Goal: Task Accomplishment & Management: Manage account settings

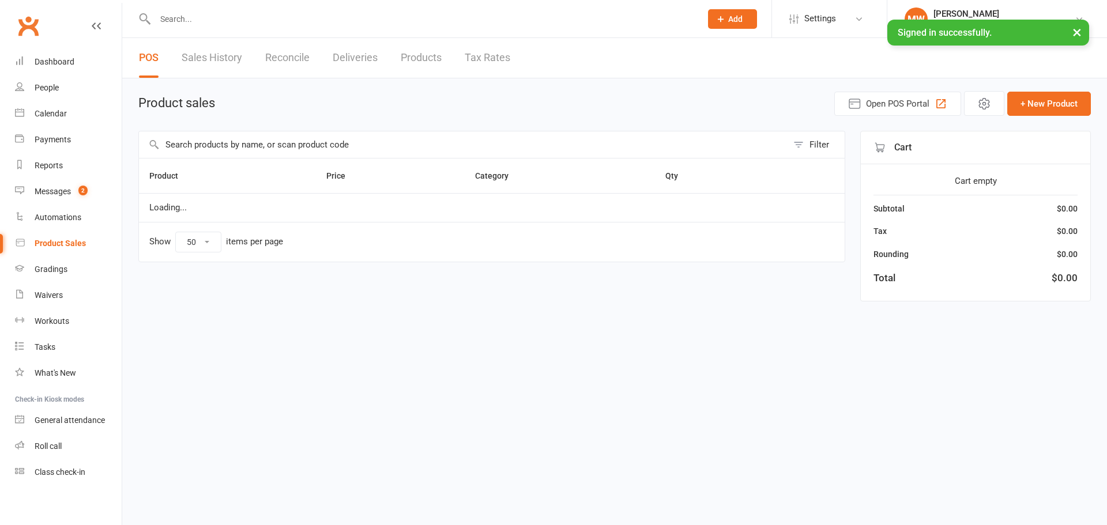
select select "50"
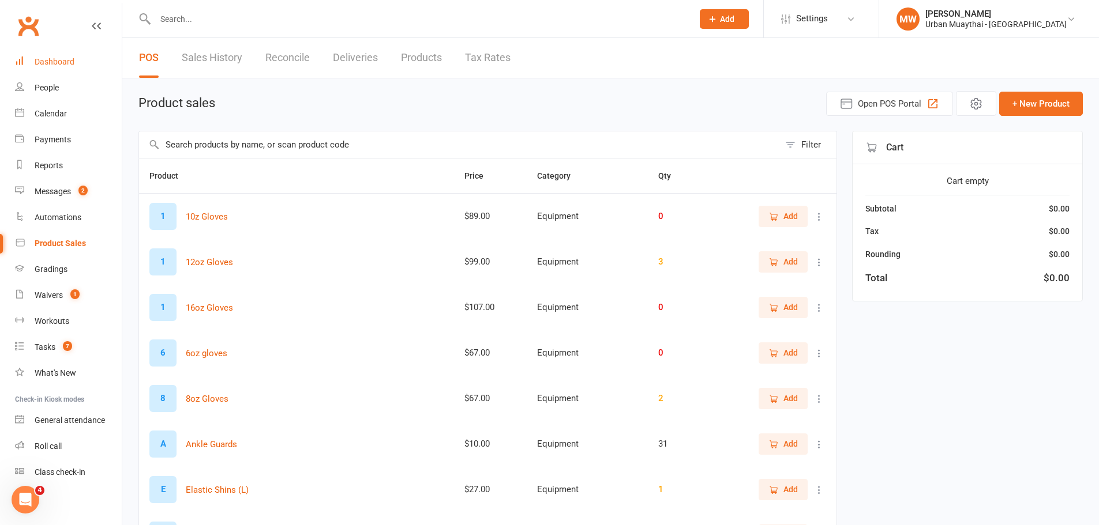
click at [65, 59] on div "Dashboard" at bounding box center [55, 61] width 40 height 9
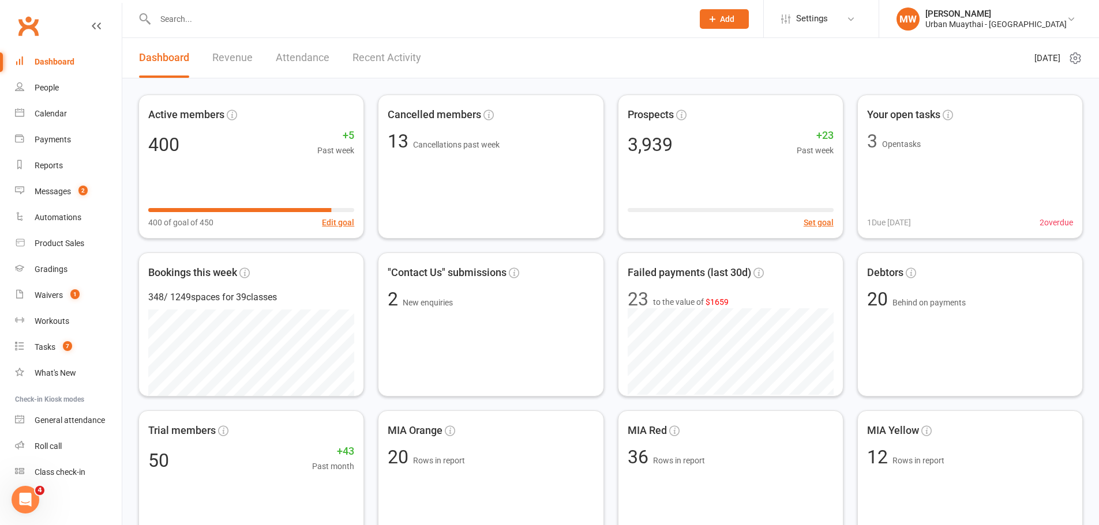
click at [371, 54] on link "Recent Activity" at bounding box center [386, 58] width 69 height 40
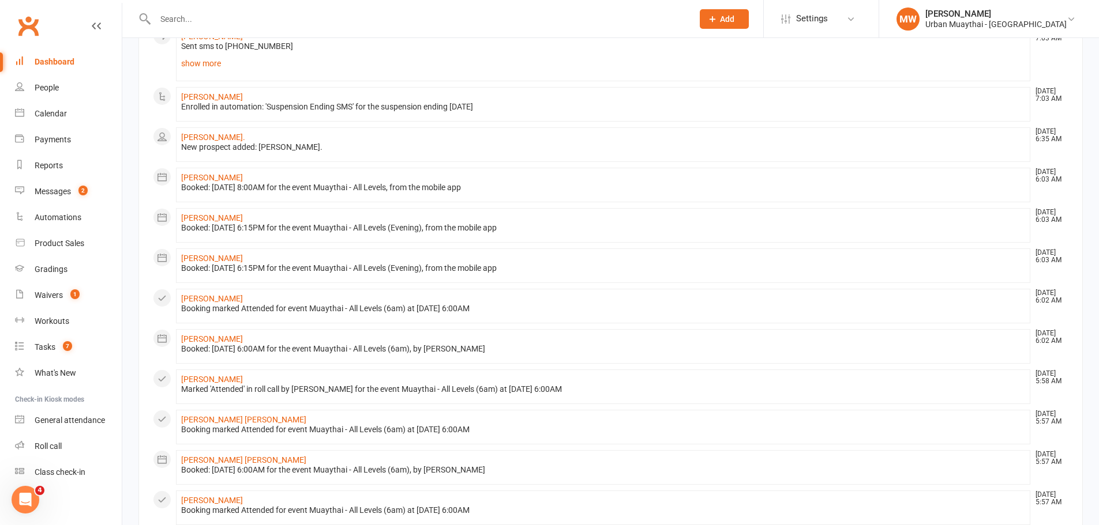
scroll to position [586, 0]
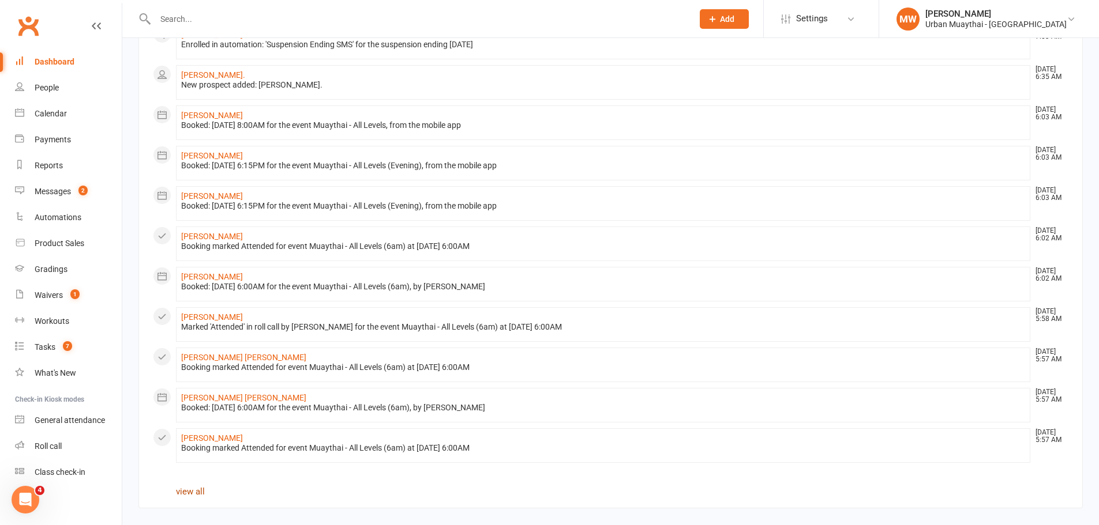
click at [191, 491] on link "view all" at bounding box center [190, 492] width 29 height 10
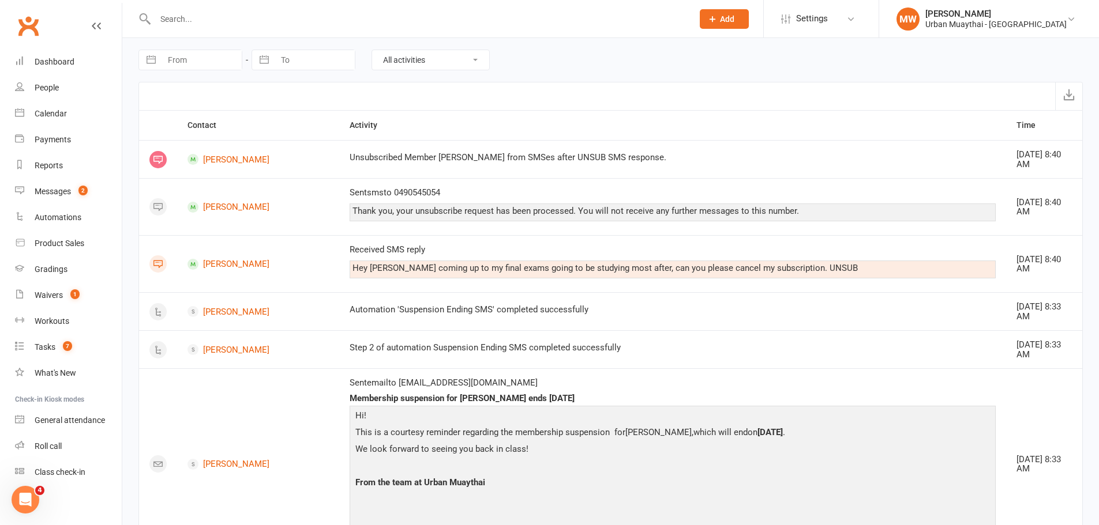
click at [157, 59] on button "button" at bounding box center [151, 60] width 21 height 20
select select "7"
select select "2025"
select select "8"
select select "2025"
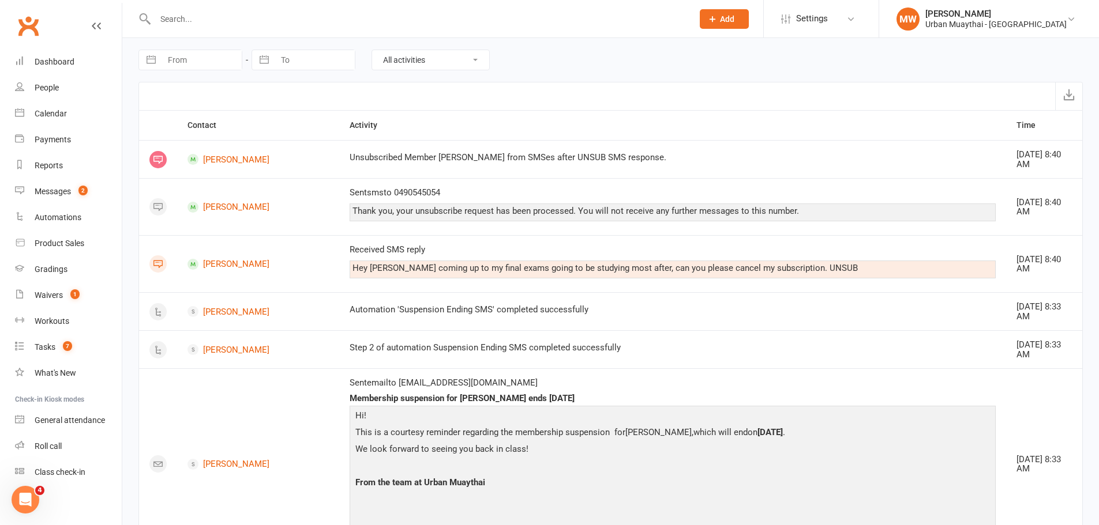
select select "9"
select select "2025"
click at [226, 164] on td "10" at bounding box center [230, 171] width 22 height 22
type input "10 Sep 2025"
click at [410, 57] on select "All activities Bookings / Attendances Communications Notes Failed SMSes Grading…" at bounding box center [430, 60] width 117 height 20
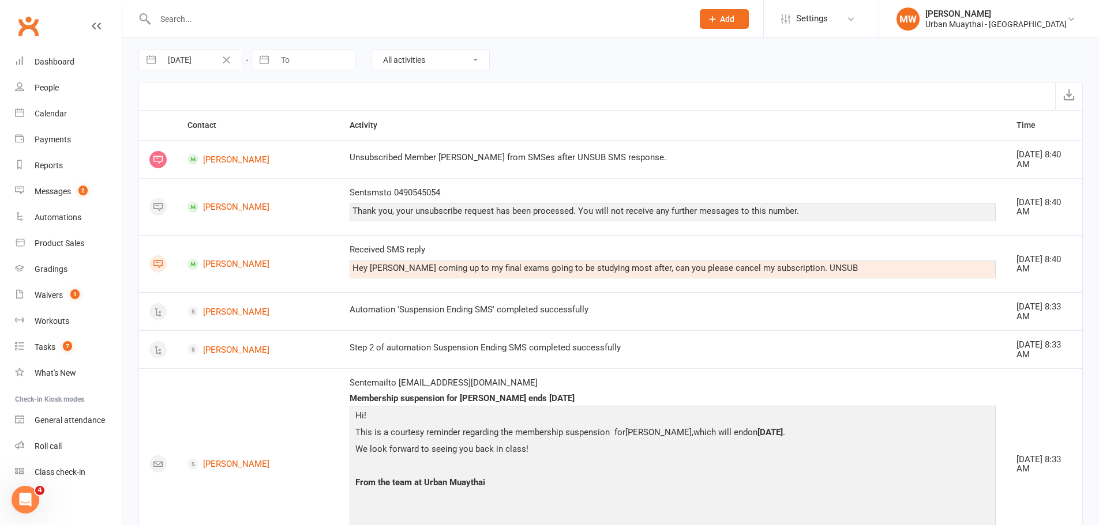
select select "MembershipLogEntry"
click at [372, 50] on select "All activities Bookings / Attendances Communications Notes Failed SMSes Grading…" at bounding box center [430, 60] width 117 height 20
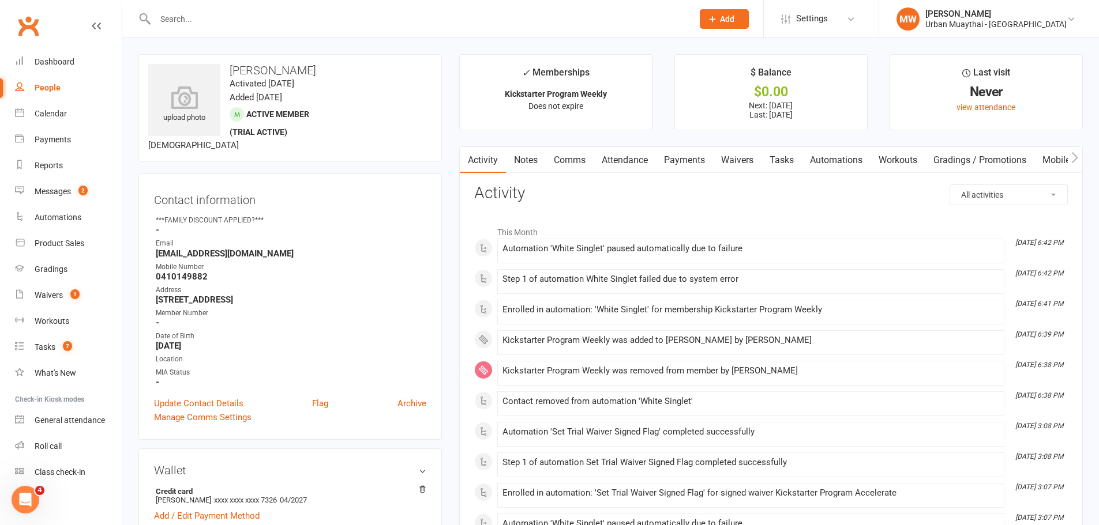
click at [677, 157] on link "Payments" at bounding box center [684, 160] width 57 height 27
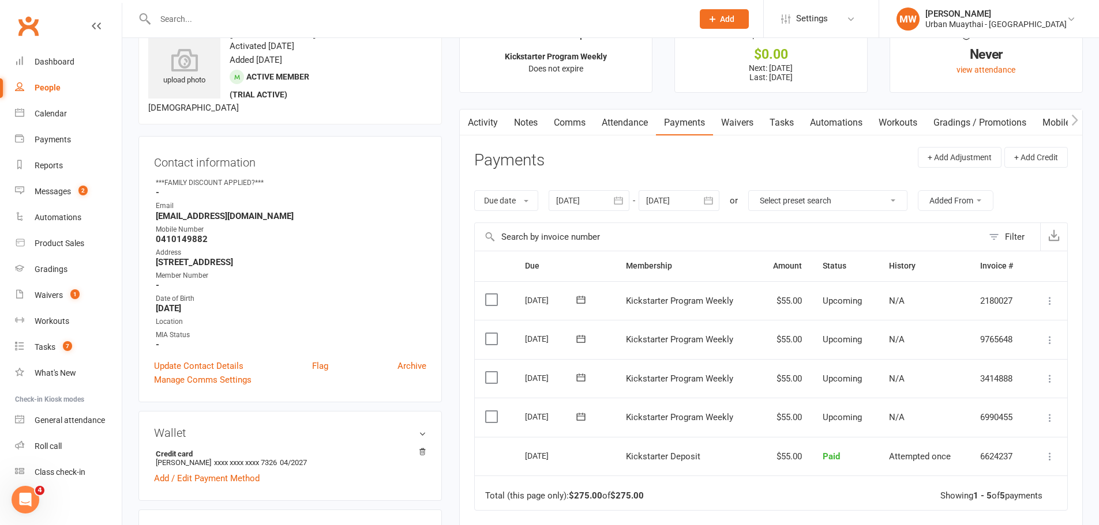
scroll to position [58, 0]
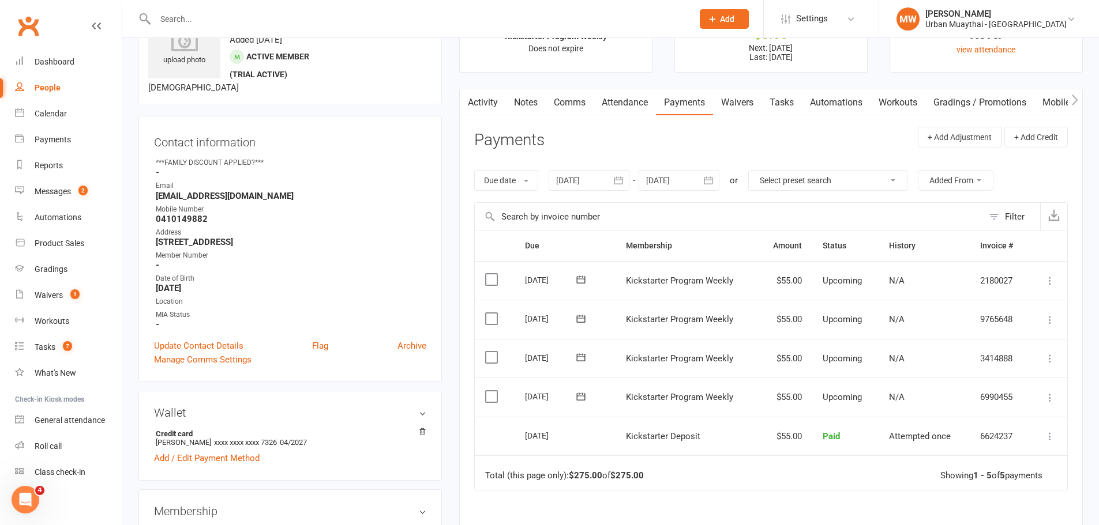
click at [579, 399] on icon at bounding box center [581, 397] width 12 height 12
click at [740, 100] on link "Waivers" at bounding box center [737, 102] width 48 height 27
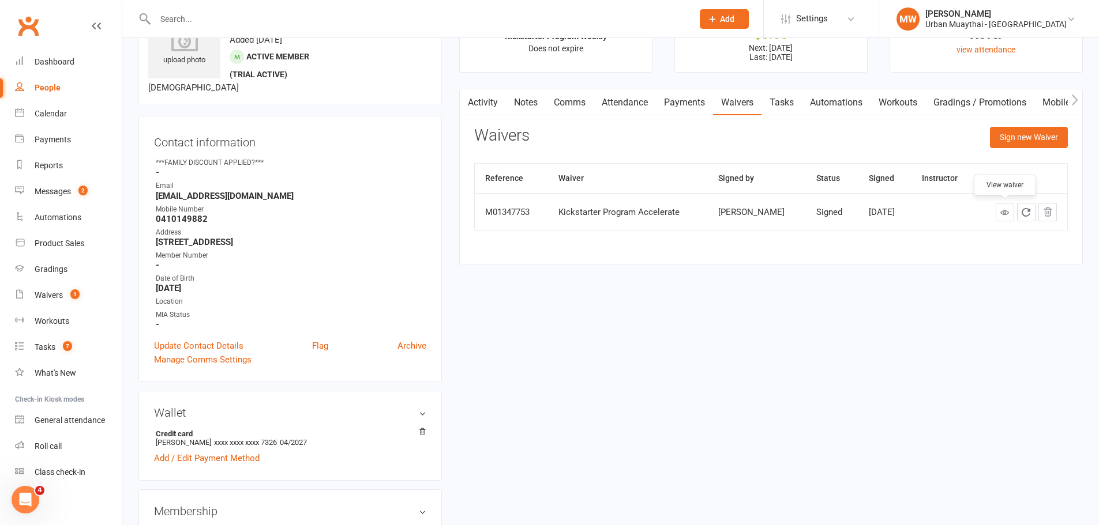
click at [1002, 213] on icon at bounding box center [1004, 212] width 9 height 9
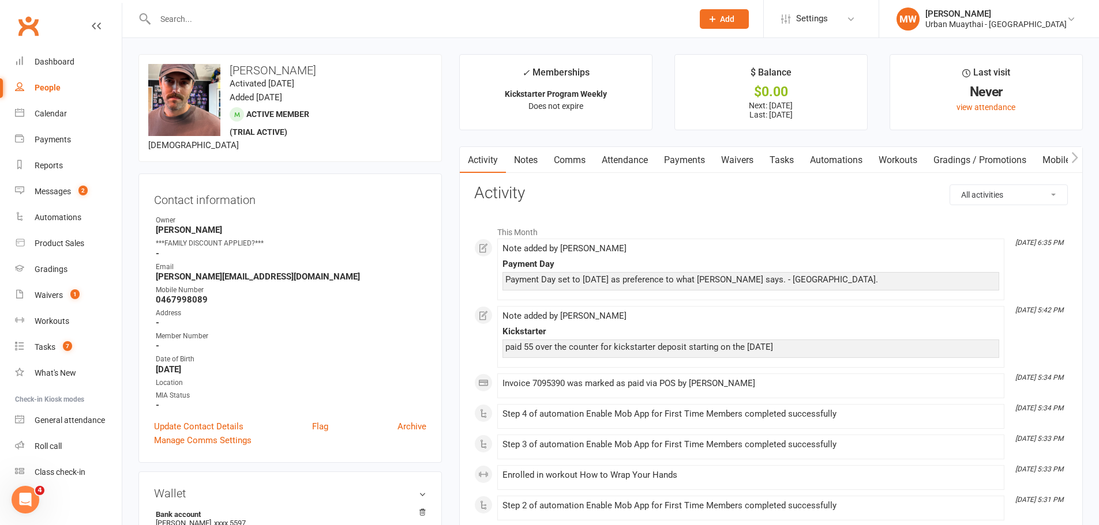
click at [679, 156] on link "Payments" at bounding box center [684, 160] width 57 height 27
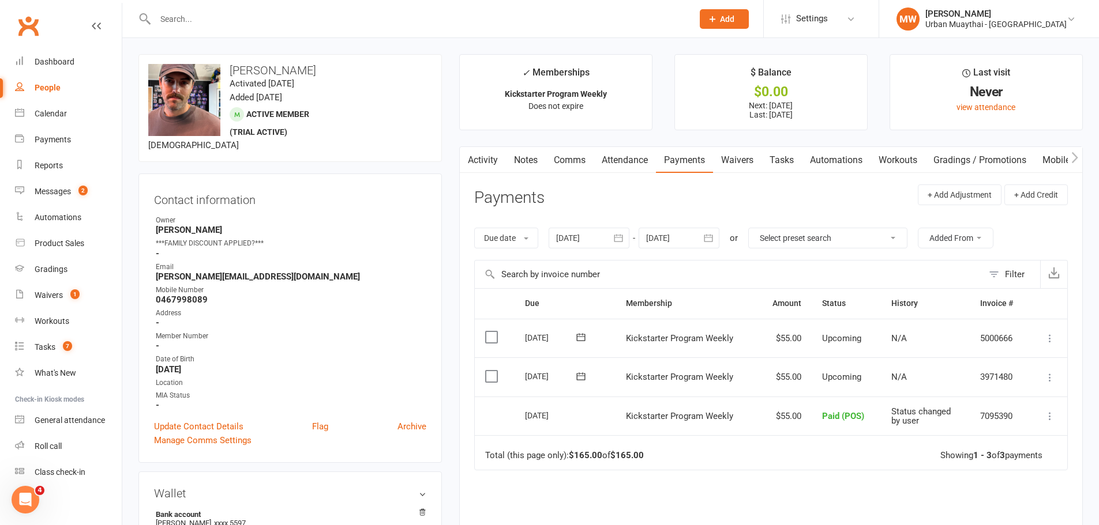
click at [578, 372] on icon at bounding box center [581, 377] width 12 height 12
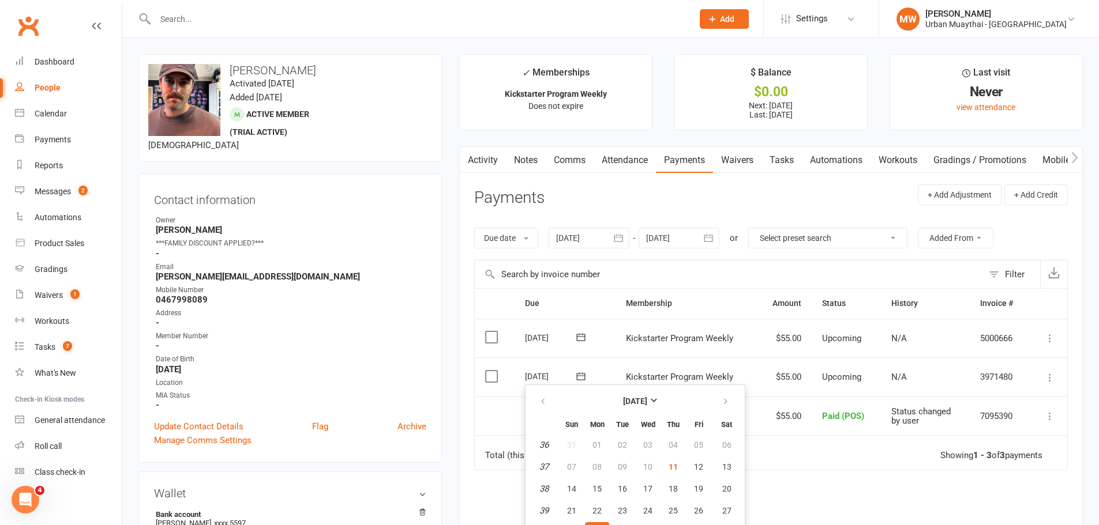
click at [746, 158] on link "Waivers" at bounding box center [737, 160] width 48 height 27
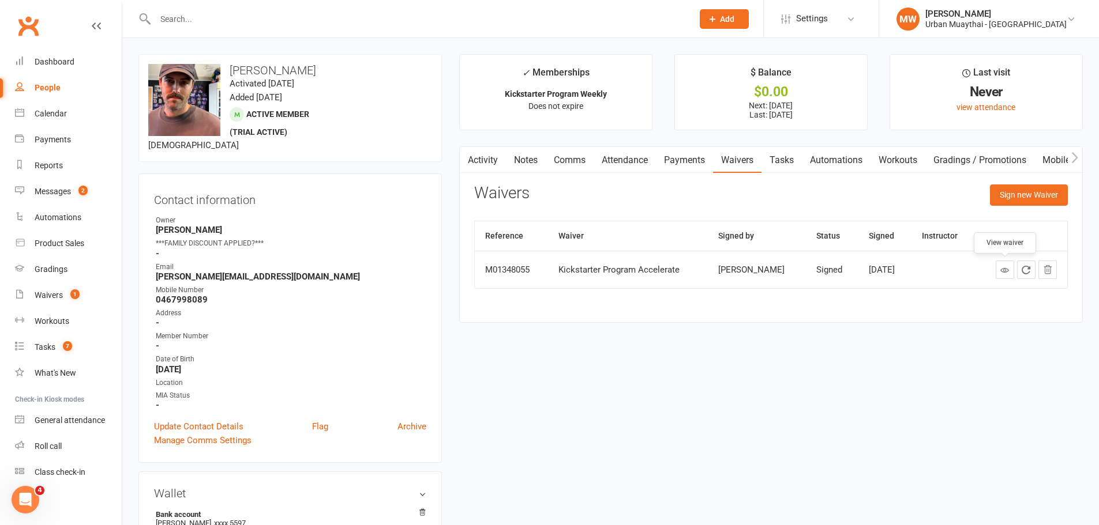
click at [1006, 268] on icon at bounding box center [1004, 270] width 9 height 9
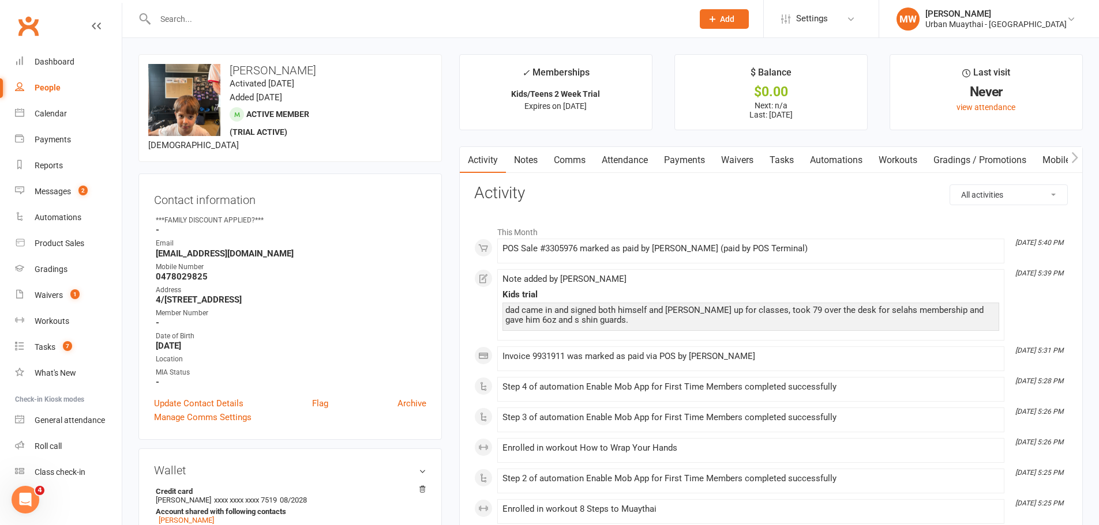
click at [686, 155] on link "Payments" at bounding box center [684, 160] width 57 height 27
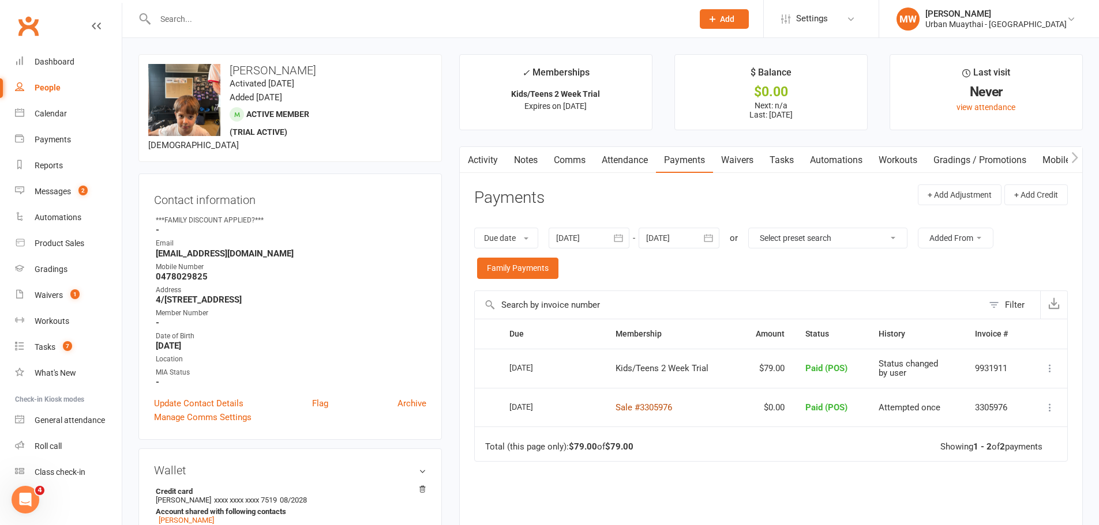
click at [665, 408] on link "Sale #3305976" at bounding box center [643, 408] width 57 height 10
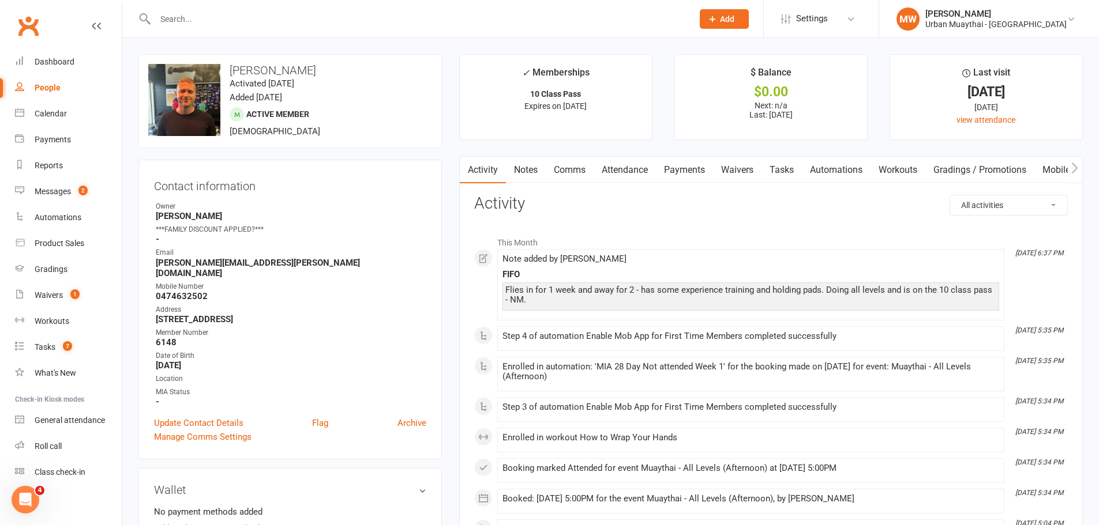
click at [678, 169] on link "Payments" at bounding box center [684, 170] width 57 height 27
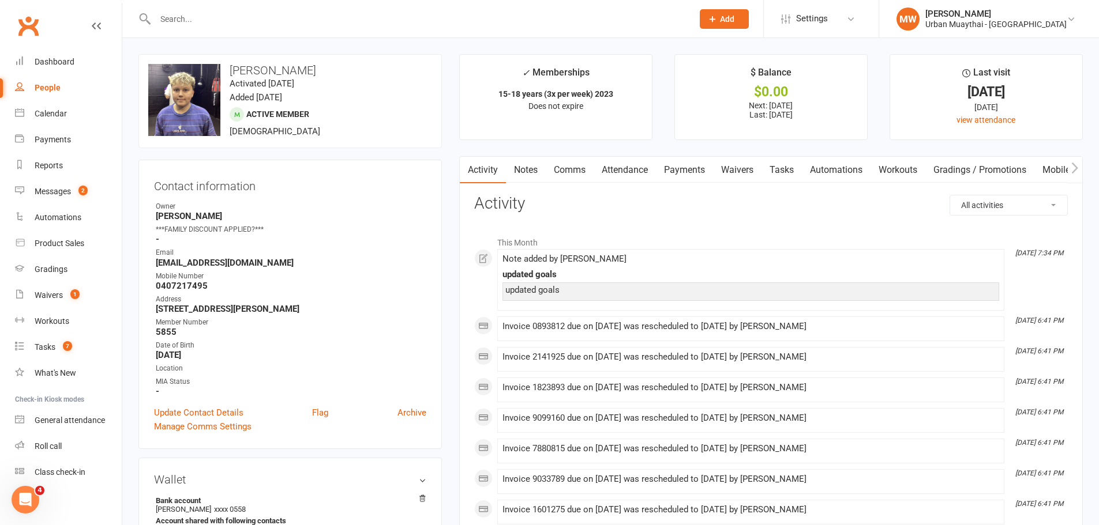
click at [682, 166] on link "Payments" at bounding box center [684, 170] width 57 height 27
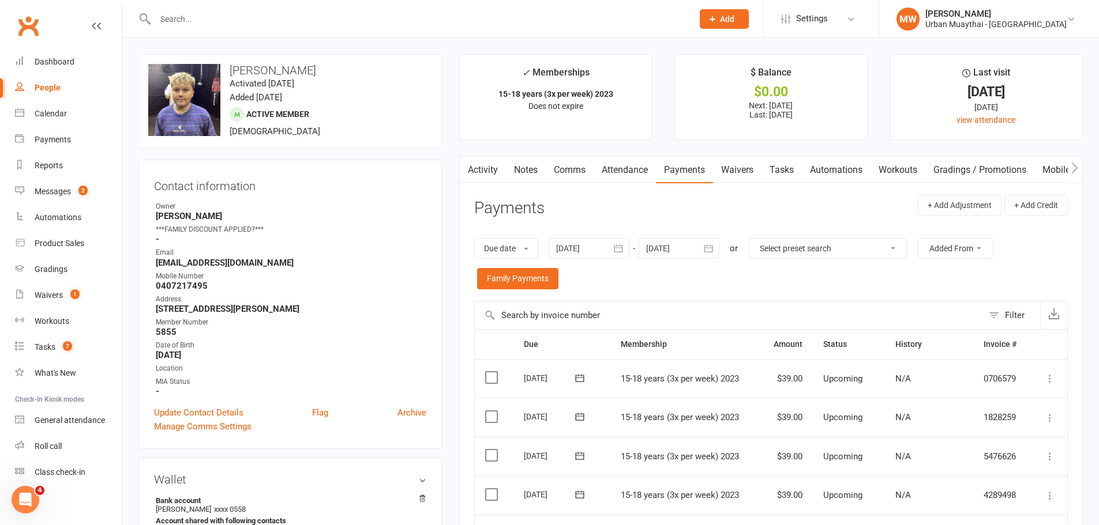
click at [223, 21] on input "text" at bounding box center [418, 19] width 533 height 16
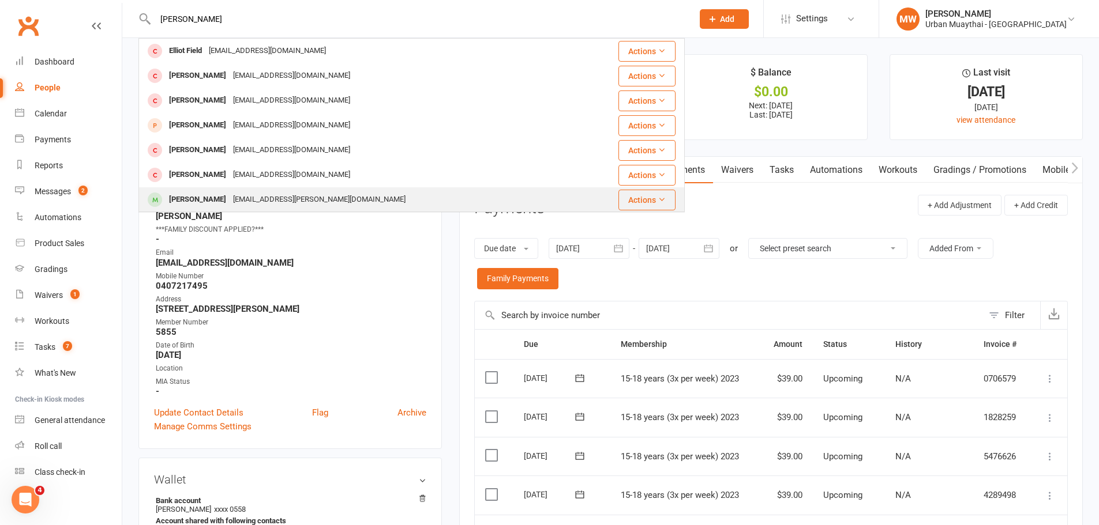
type input "elliot"
click at [231, 196] on div "ben.nugent@gdevelopments.com.au" at bounding box center [319, 199] width 179 height 17
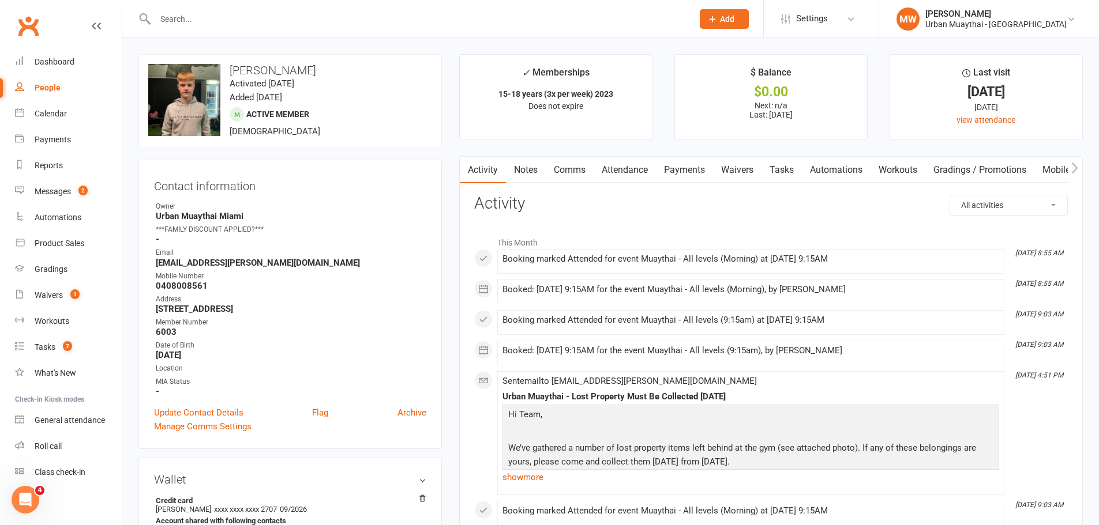
click at [693, 170] on link "Payments" at bounding box center [684, 170] width 57 height 27
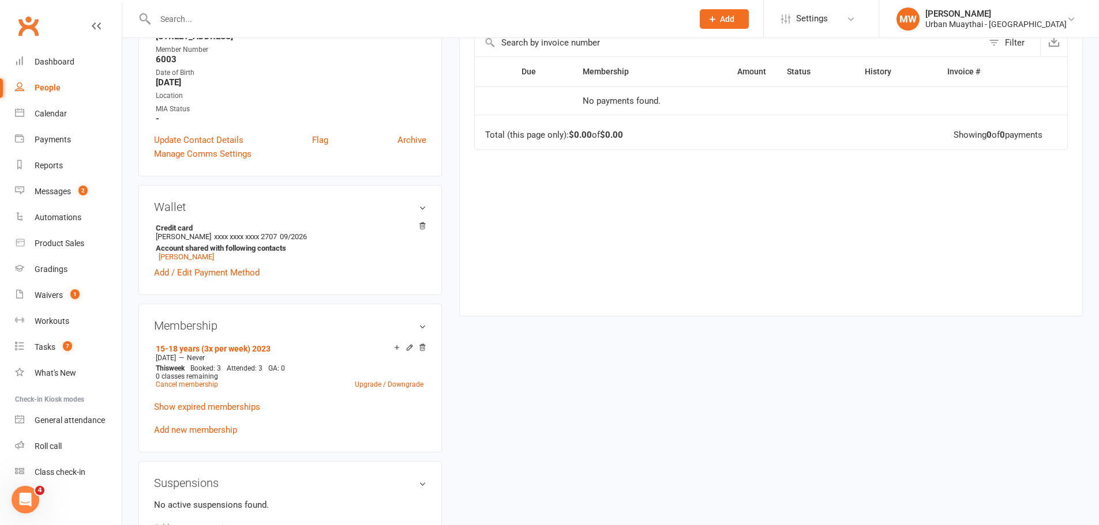
scroll to position [346, 0]
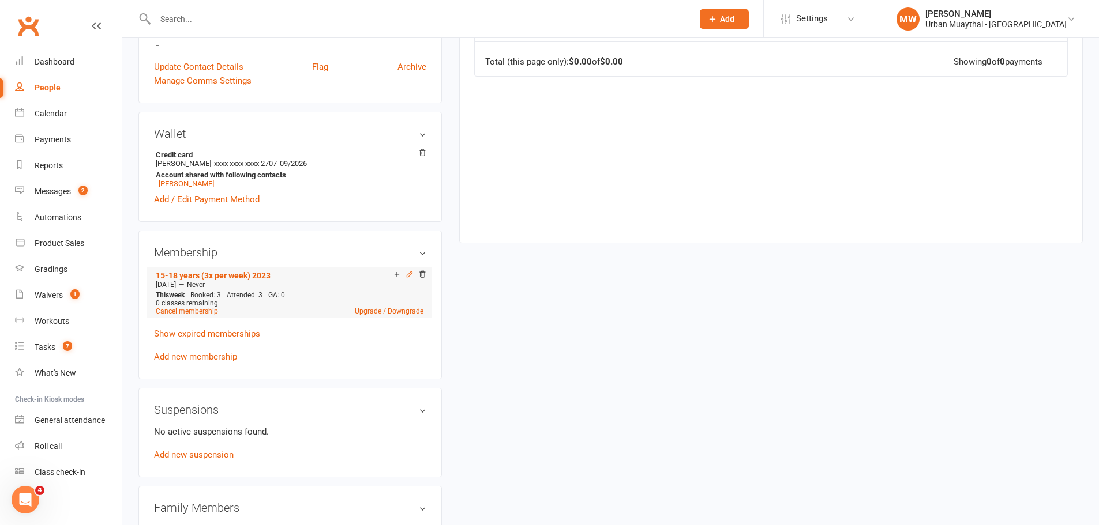
click at [409, 273] on icon at bounding box center [409, 274] width 8 height 8
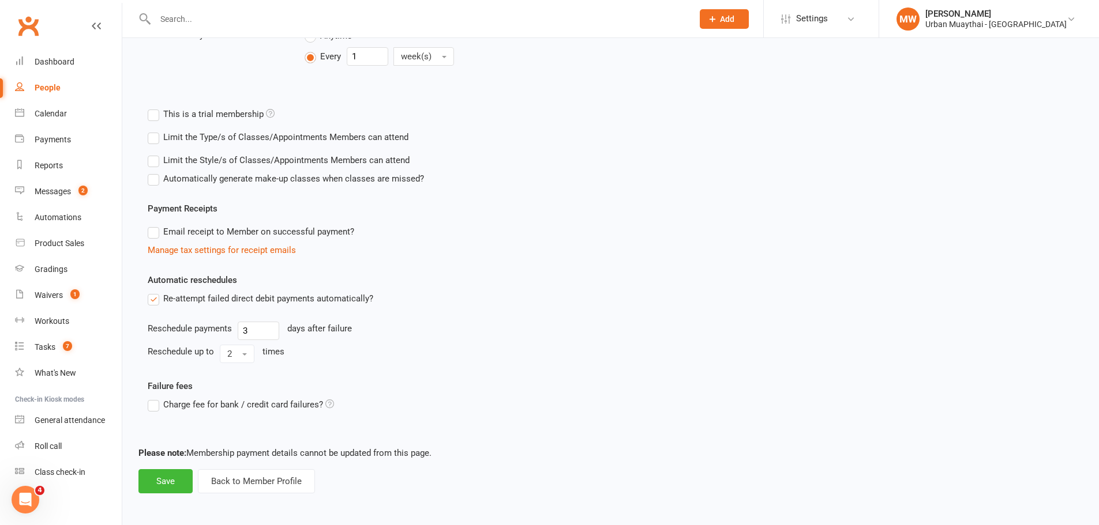
scroll to position [355, 0]
click at [294, 476] on button "Back to Member Profile" at bounding box center [256, 480] width 117 height 24
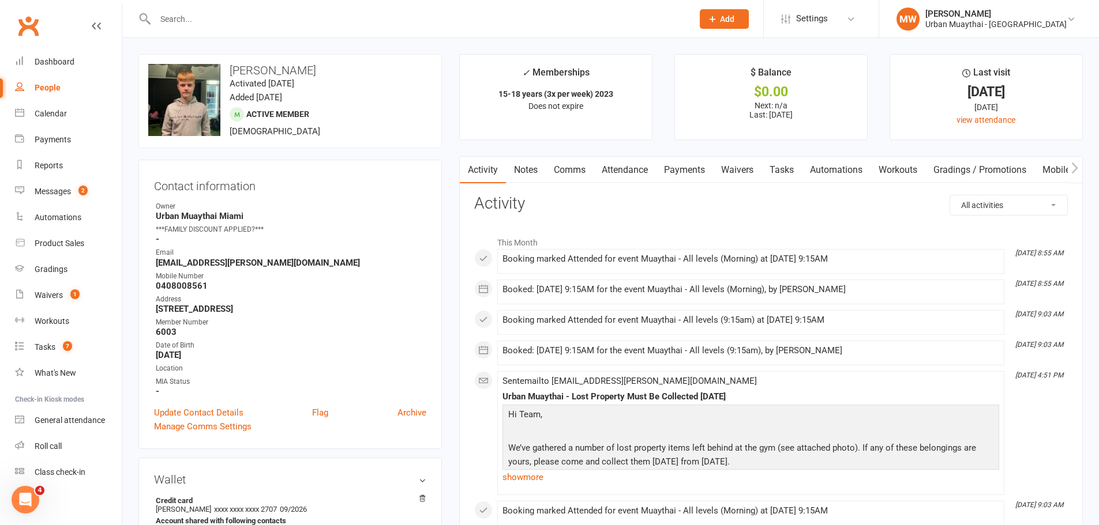
click at [616, 170] on link "Attendance" at bounding box center [624, 170] width 62 height 27
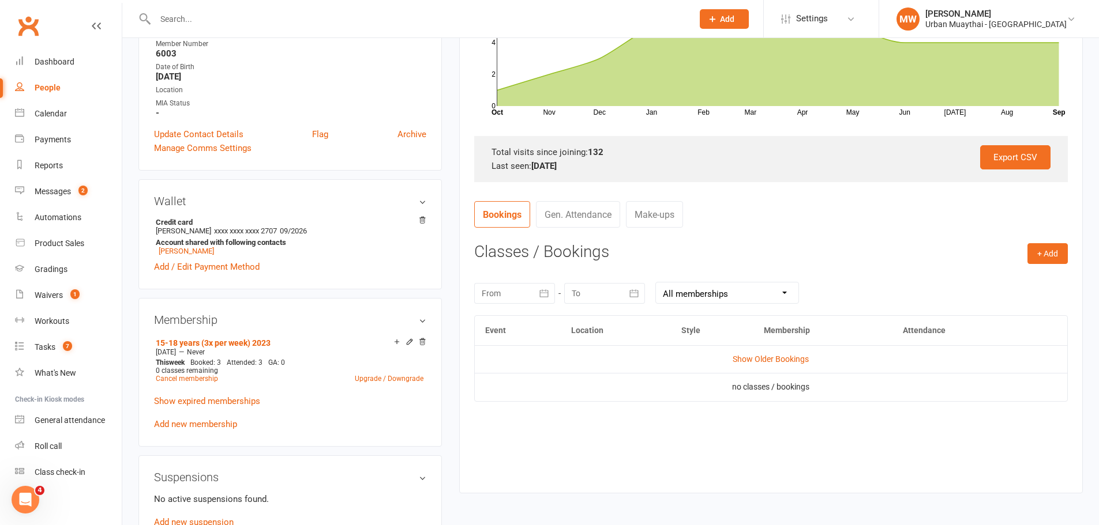
scroll to position [288, 0]
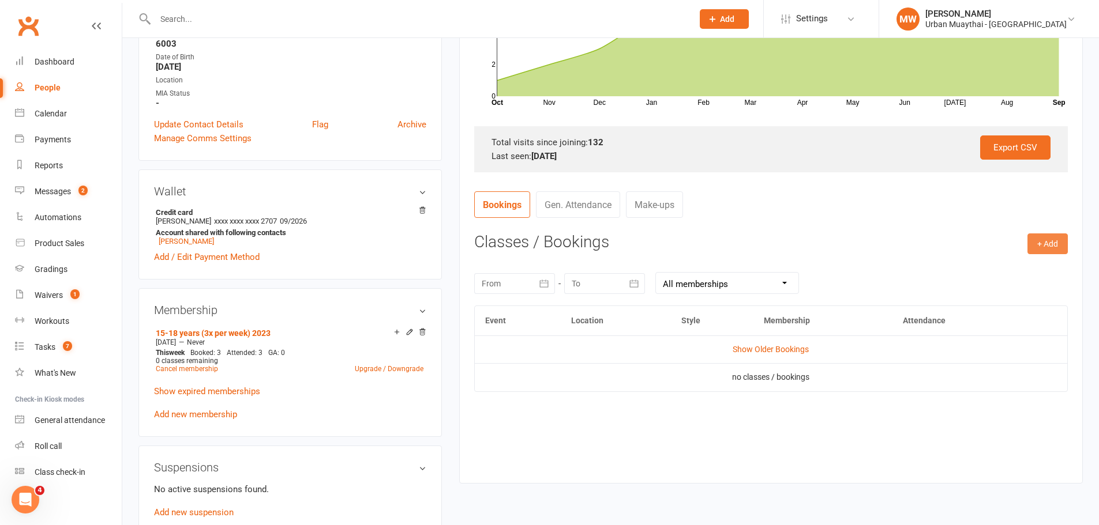
click at [1046, 243] on button "+ Add" at bounding box center [1047, 244] width 40 height 21
click at [1013, 270] on link "Book Event" at bounding box center [1010, 269] width 114 height 23
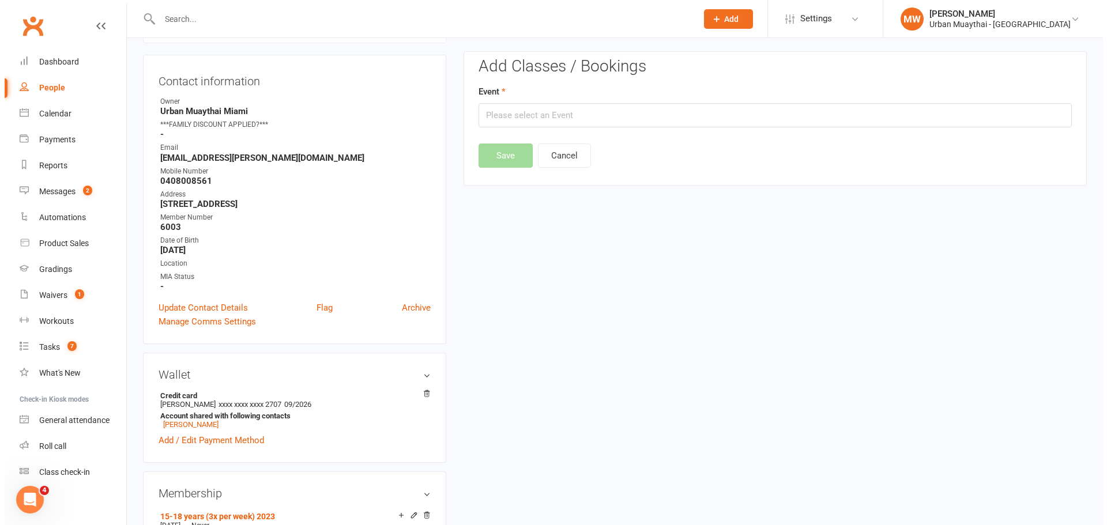
scroll to position [99, 0]
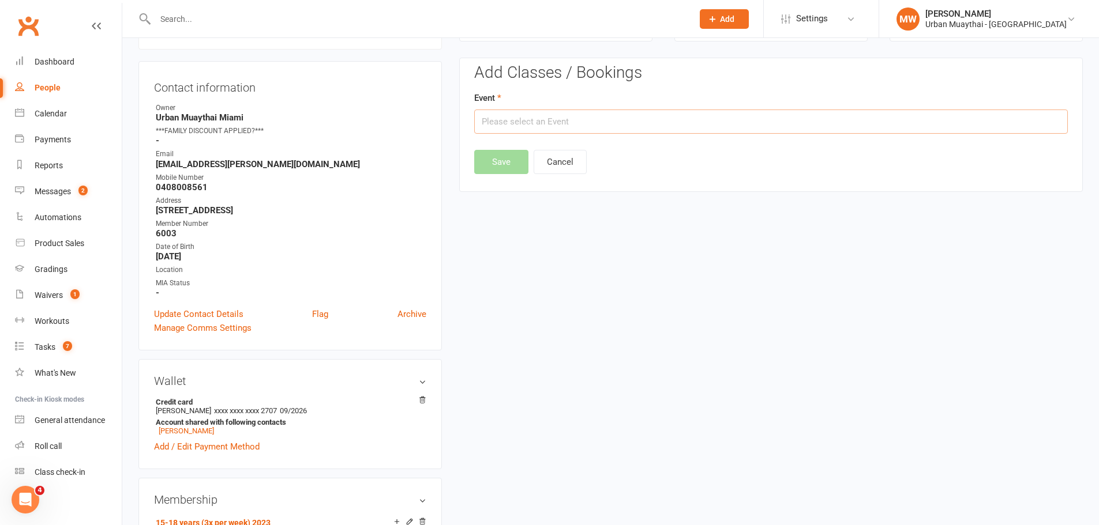
click at [612, 120] on input "text" at bounding box center [770, 122] width 593 height 24
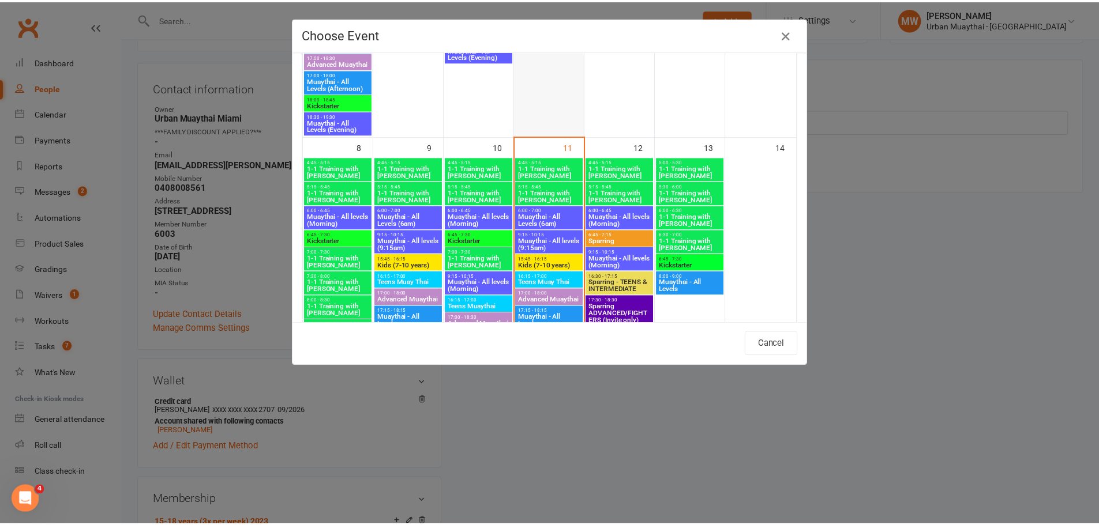
scroll to position [404, 0]
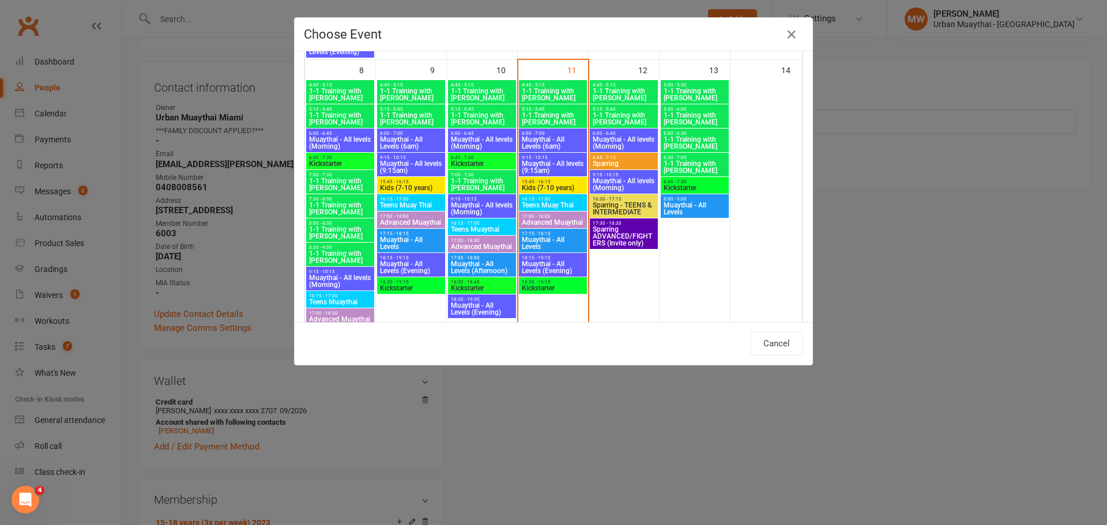
click at [533, 166] on span "Muaythai - All levels (9:15am)" at bounding box center [552, 167] width 63 height 14
type input "Muaythai - All levels (9:15am) - Sep 11, 2025 9:15:00 AM"
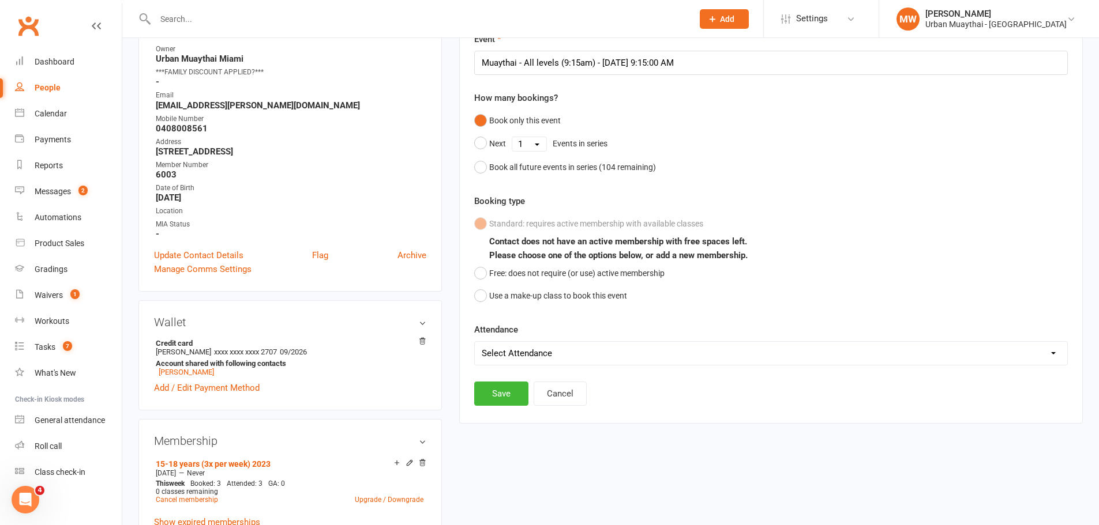
scroll to position [214, 0]
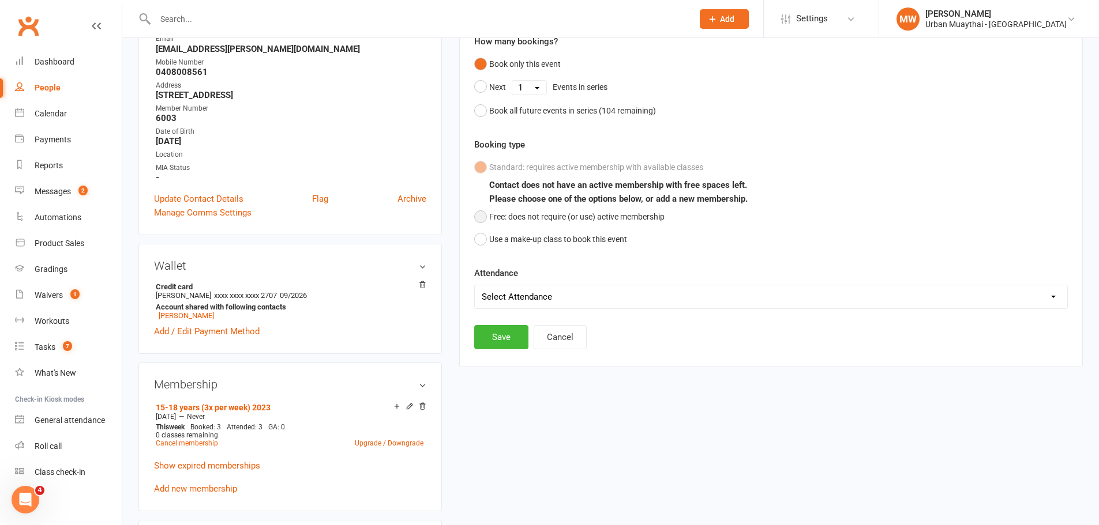
click at [480, 219] on button "Free: does not require (or use) active membership" at bounding box center [569, 217] width 190 height 22
click at [503, 307] on select "Select Attendance Attended Absent" at bounding box center [771, 296] width 592 height 23
select select "0"
click at [475, 285] on select "Select Attendance Attended Absent" at bounding box center [771, 296] width 592 height 23
click at [506, 339] on button "Save" at bounding box center [501, 337] width 54 height 24
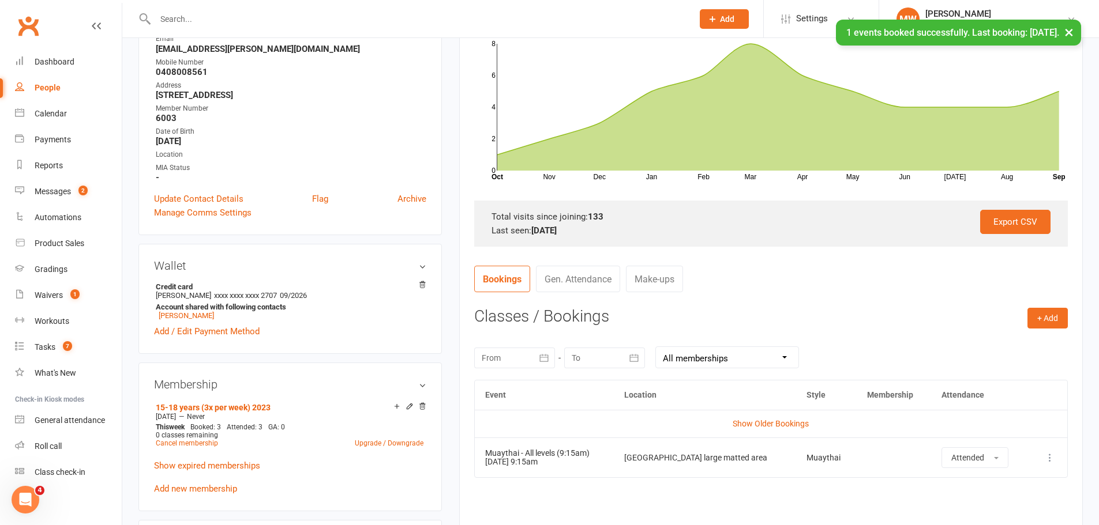
scroll to position [0, 0]
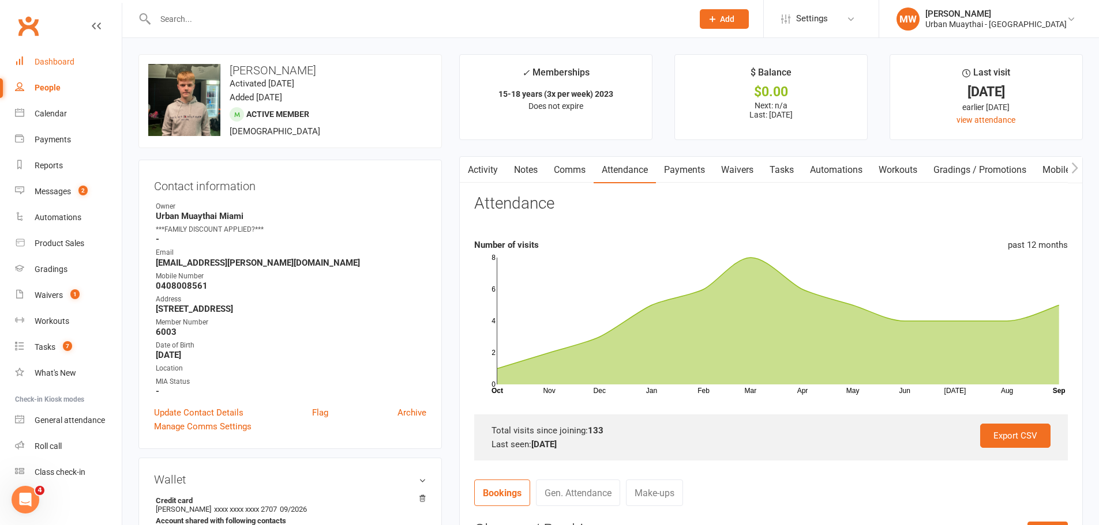
click at [58, 58] on div "Dashboard" at bounding box center [55, 61] width 40 height 9
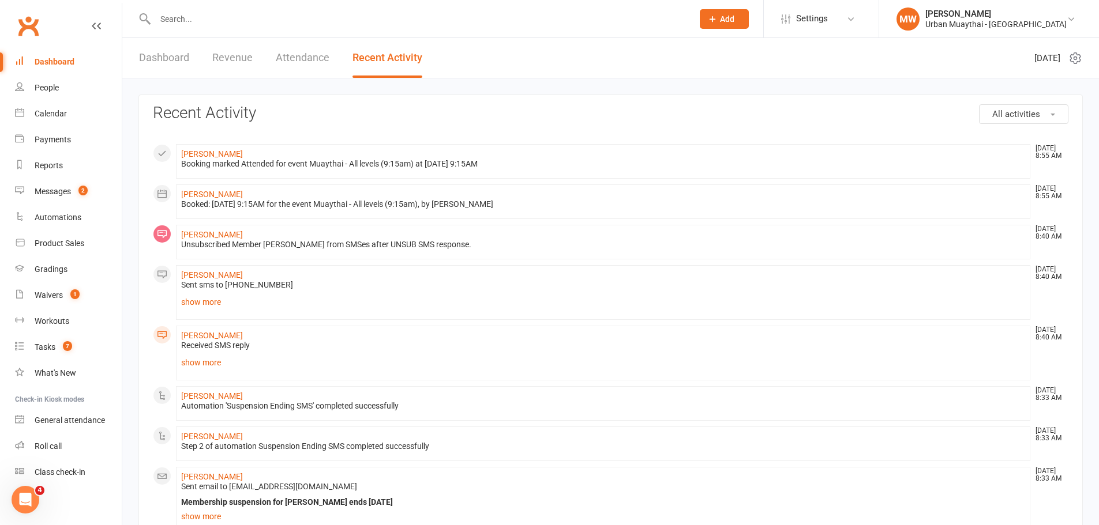
click at [186, 22] on input "text" at bounding box center [418, 19] width 533 height 16
drag, startPoint x: 157, startPoint y: 57, endPoint x: 163, endPoint y: 63, distance: 8.2
click at [157, 57] on link "Dashboard" at bounding box center [164, 58] width 50 height 40
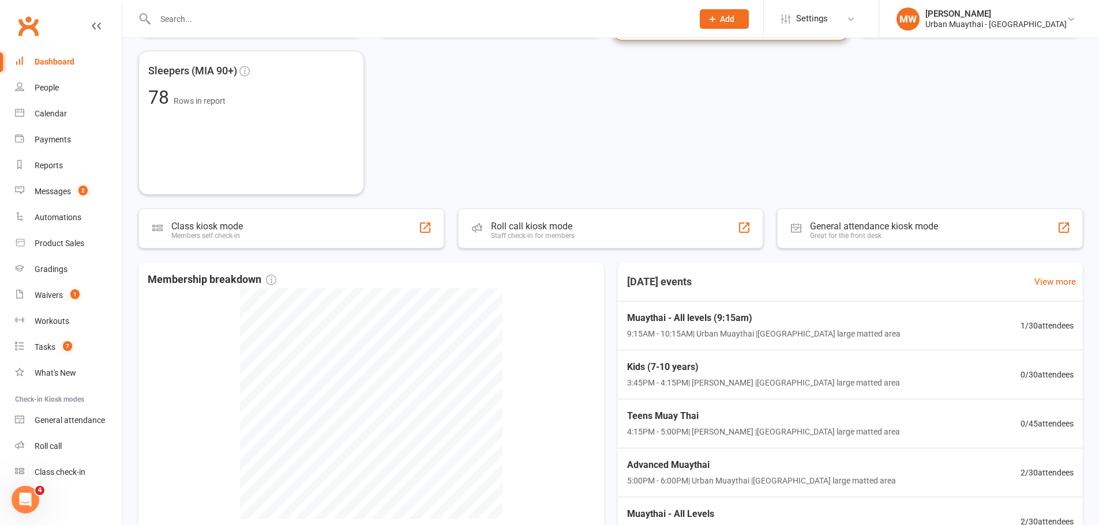
scroll to position [519, 0]
click at [735, 333] on span "9:15AM - 10:15AM | Urban Muaythai | Miami large matted area" at bounding box center [761, 332] width 279 height 13
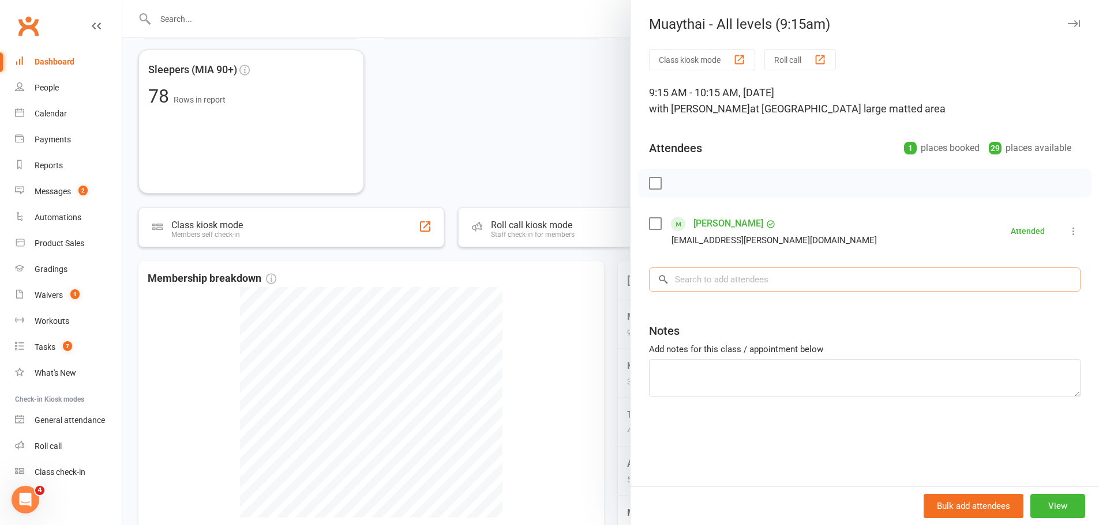
click at [731, 283] on input "search" at bounding box center [864, 280] width 431 height 24
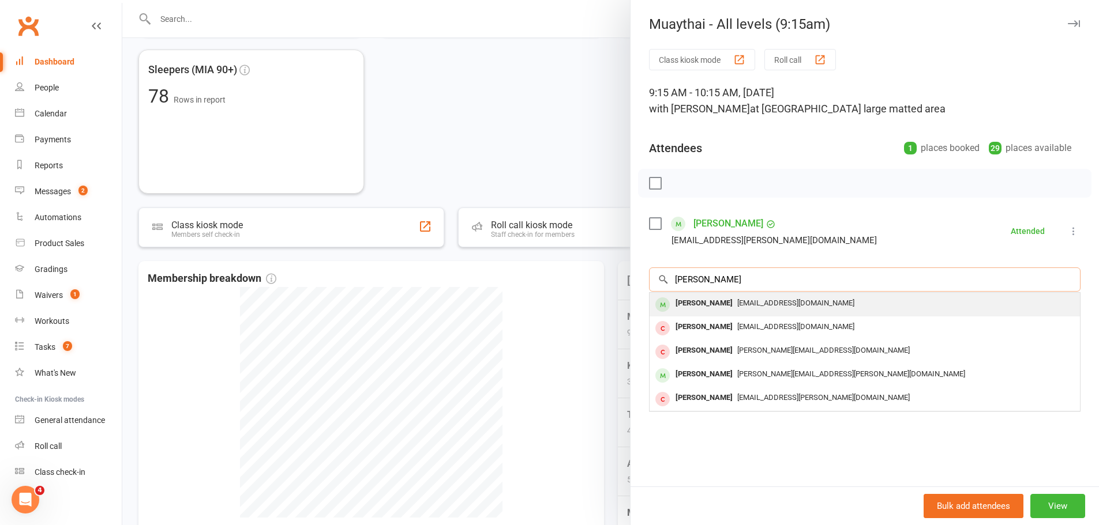
type input "kacey"
click at [739, 307] on span "Krisgraywaterproofing@gmail.com" at bounding box center [795, 303] width 117 height 9
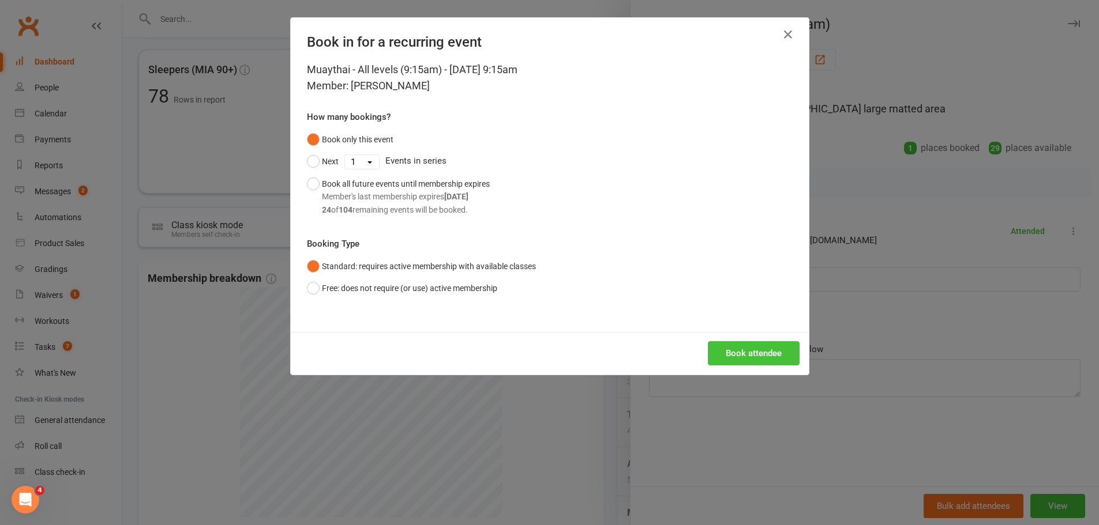
click at [744, 354] on button "Book attendee" at bounding box center [754, 353] width 92 height 24
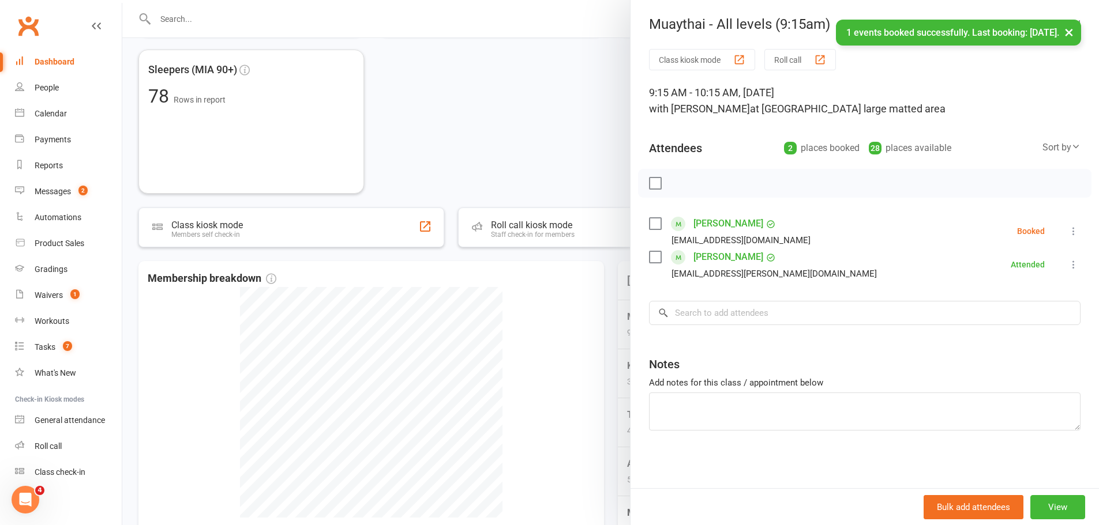
click at [1062, 224] on li "Kacey Gray Krisgraywaterproofing@gmail.com Booked More info Remove Check in Mar…" at bounding box center [864, 231] width 431 height 33
click at [1068, 228] on icon at bounding box center [1074, 231] width 12 height 12
click at [1043, 300] on link "Check in" at bounding box center [1018, 299] width 124 height 23
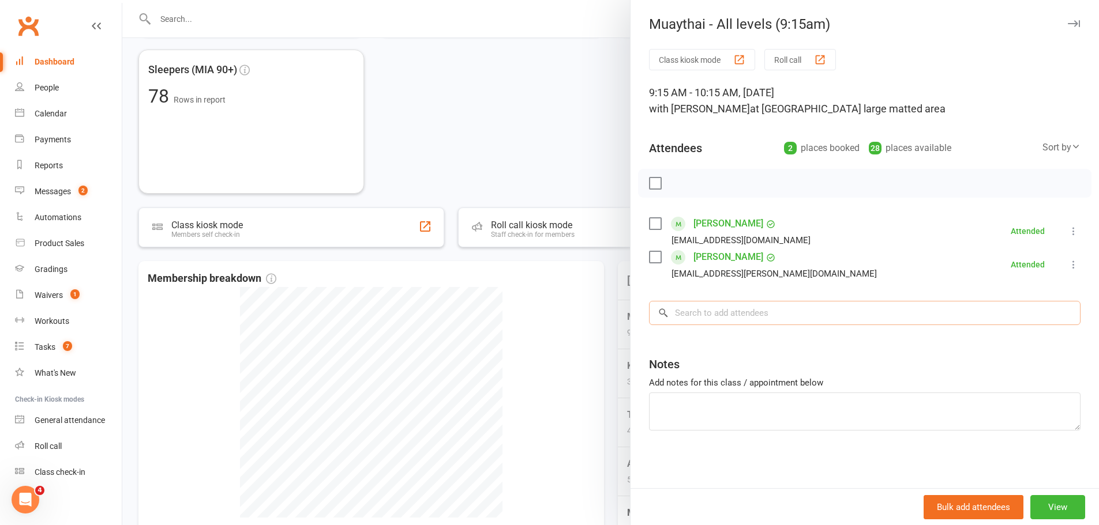
click at [844, 315] on input "search" at bounding box center [864, 313] width 431 height 24
click at [371, 25] on div at bounding box center [610, 262] width 976 height 525
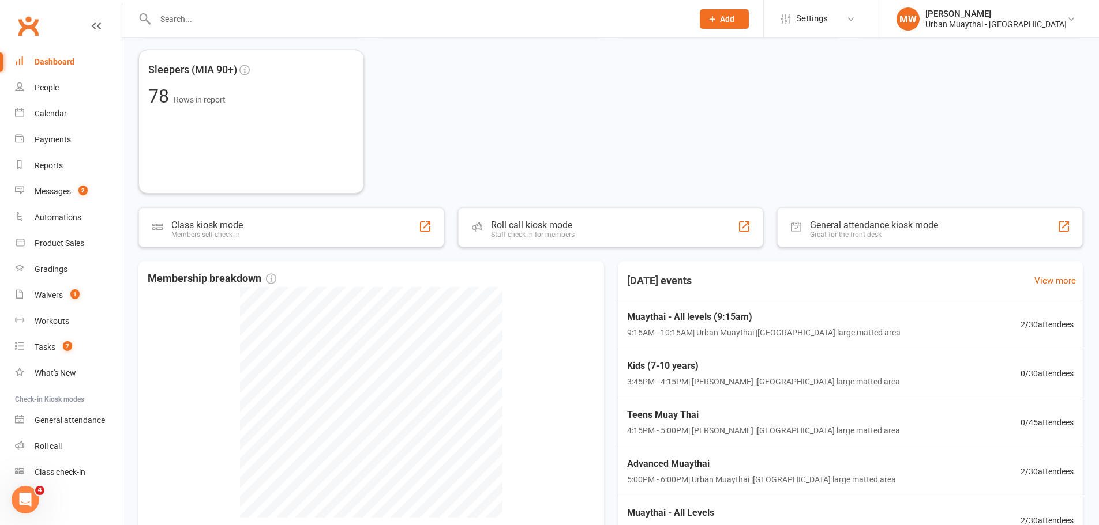
click at [362, 22] on input "text" at bounding box center [418, 19] width 533 height 16
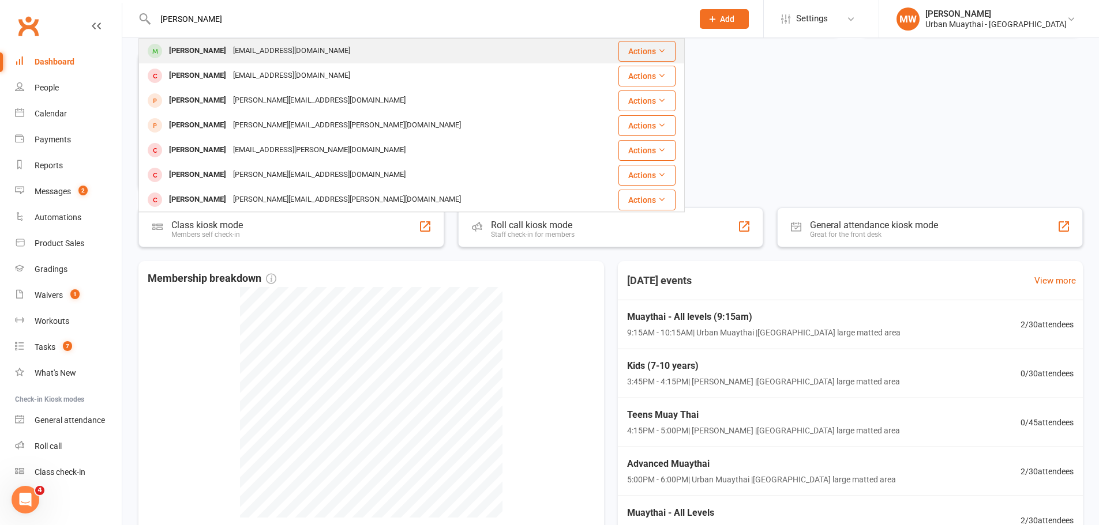
type input "alex arch"
click at [356, 48] on div "Alex Archambault arch.alex05@gmail.com" at bounding box center [366, 51] width 453 height 24
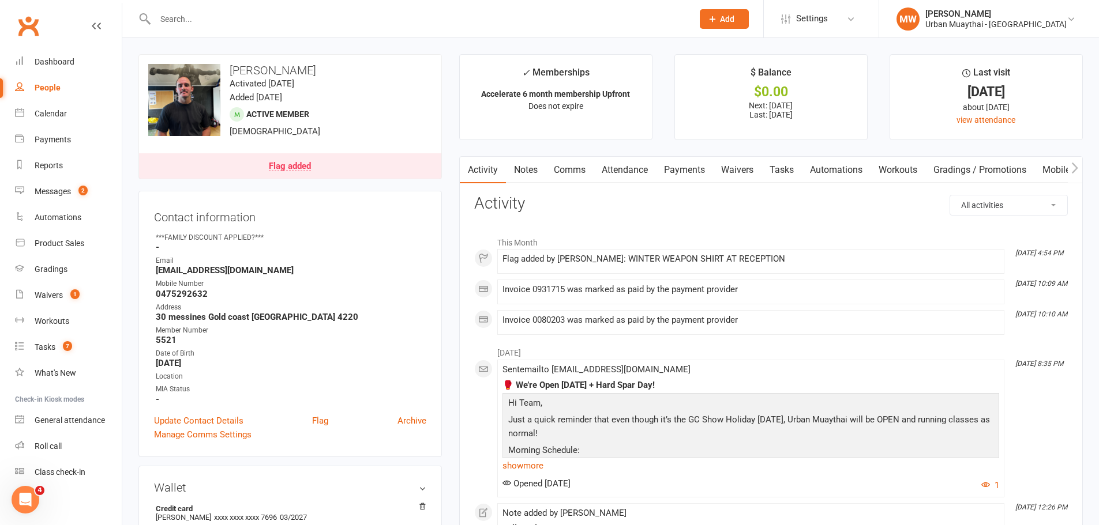
click at [301, 165] on div "Flag added" at bounding box center [290, 166] width 42 height 9
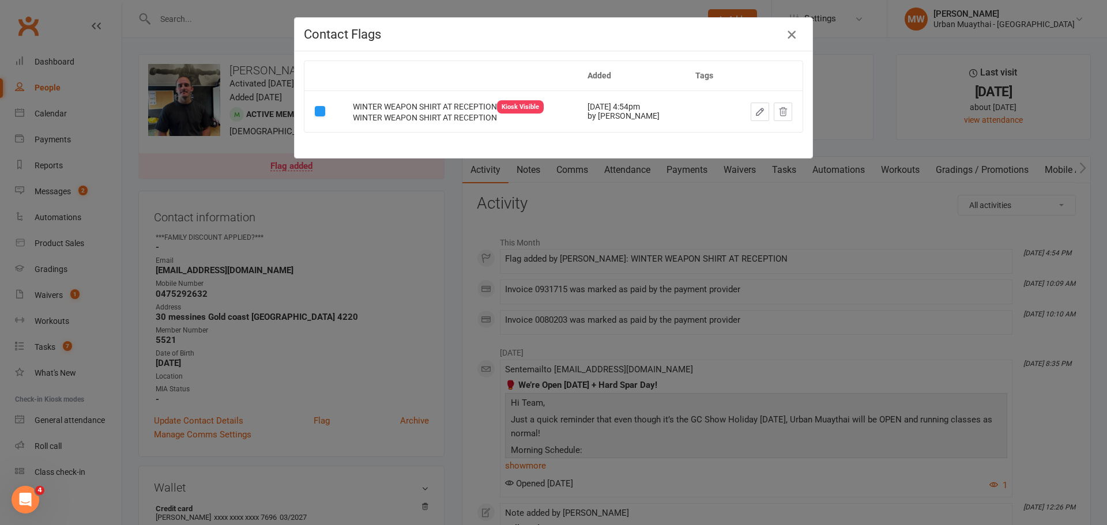
click at [787, 29] on icon "button" at bounding box center [792, 35] width 14 height 14
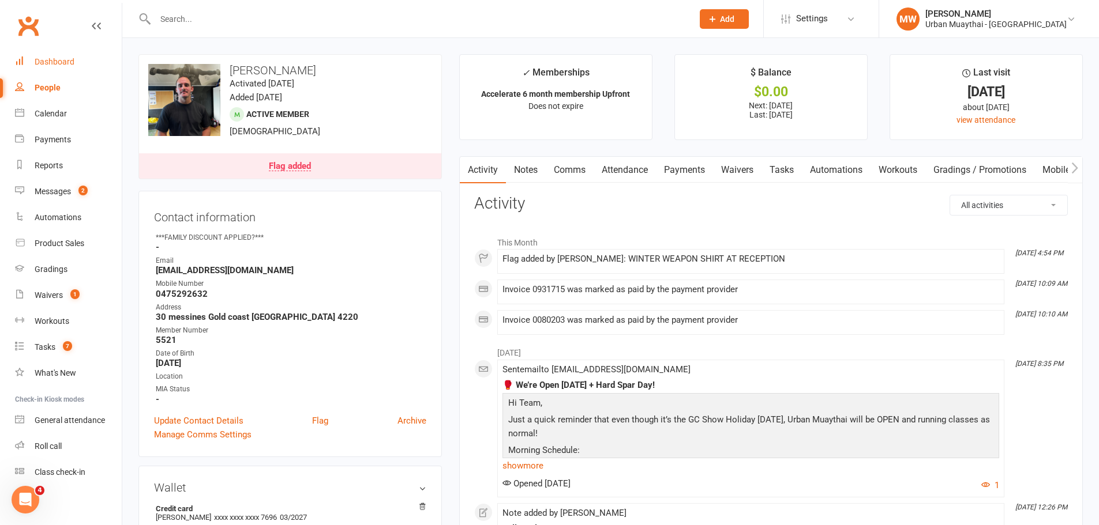
click at [67, 58] on div "Dashboard" at bounding box center [55, 61] width 40 height 9
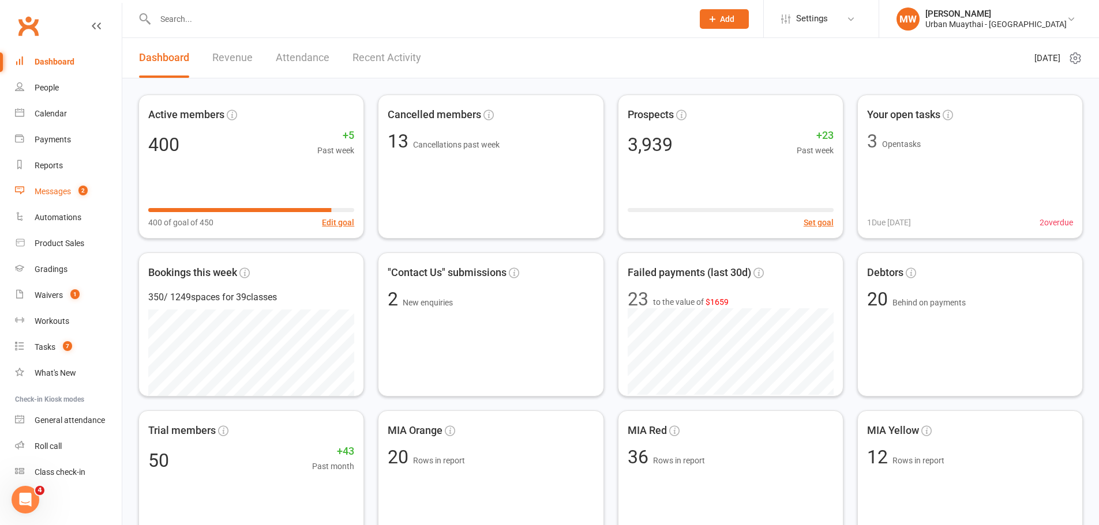
click at [51, 189] on div "Messages" at bounding box center [53, 191] width 36 height 9
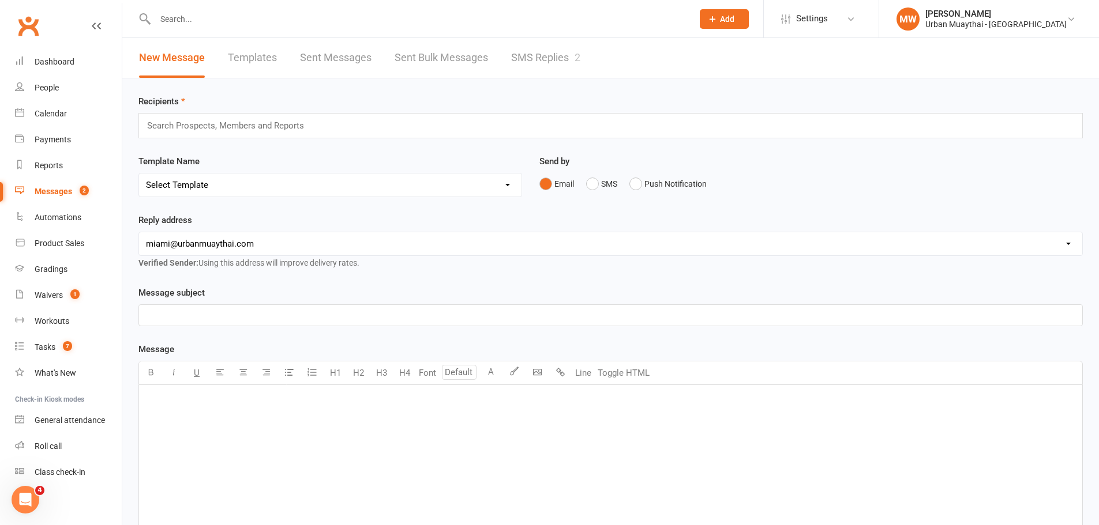
click at [530, 55] on link "SMS Replies 2" at bounding box center [545, 58] width 69 height 40
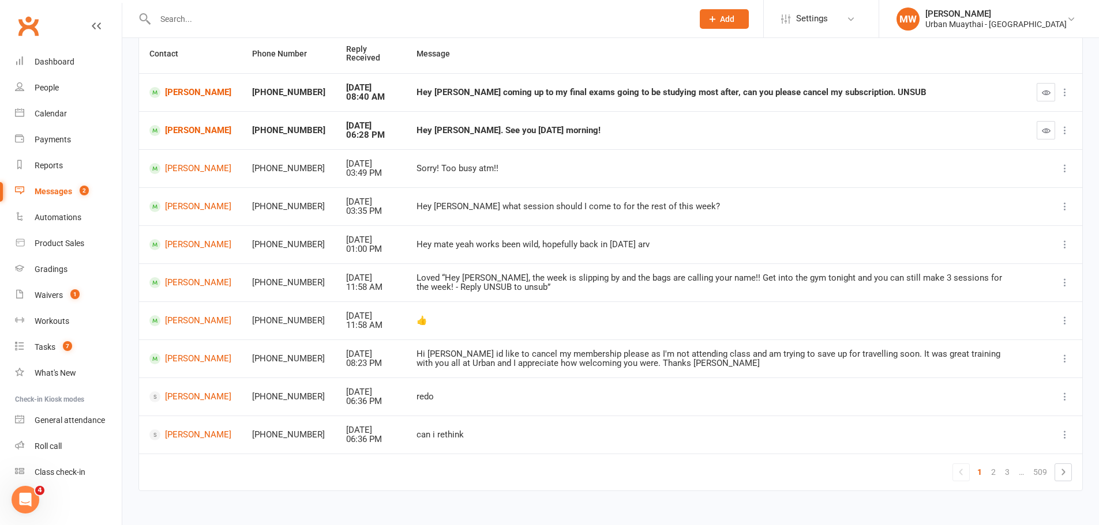
scroll to position [58, 0]
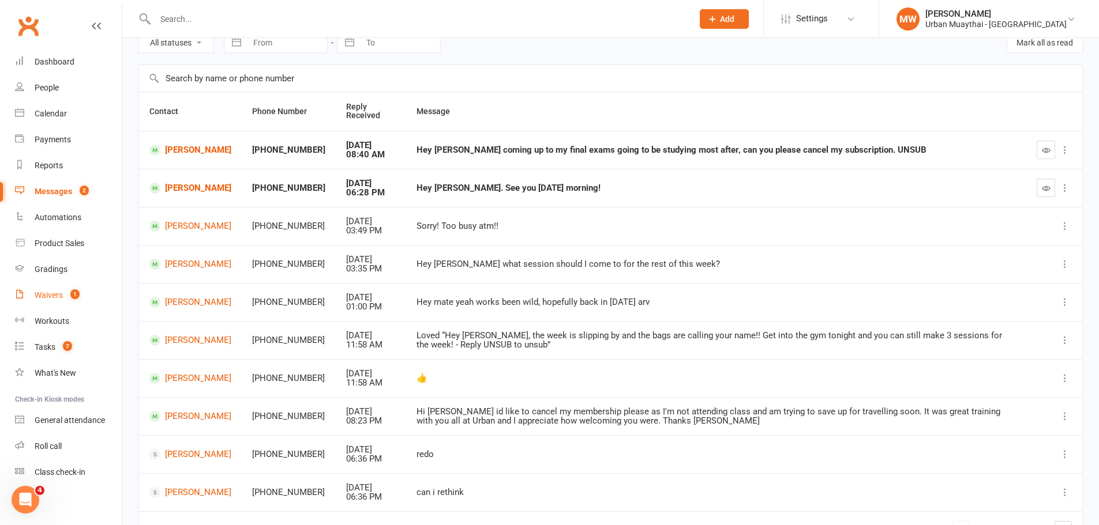
click at [43, 292] on div "Waivers" at bounding box center [49, 295] width 28 height 9
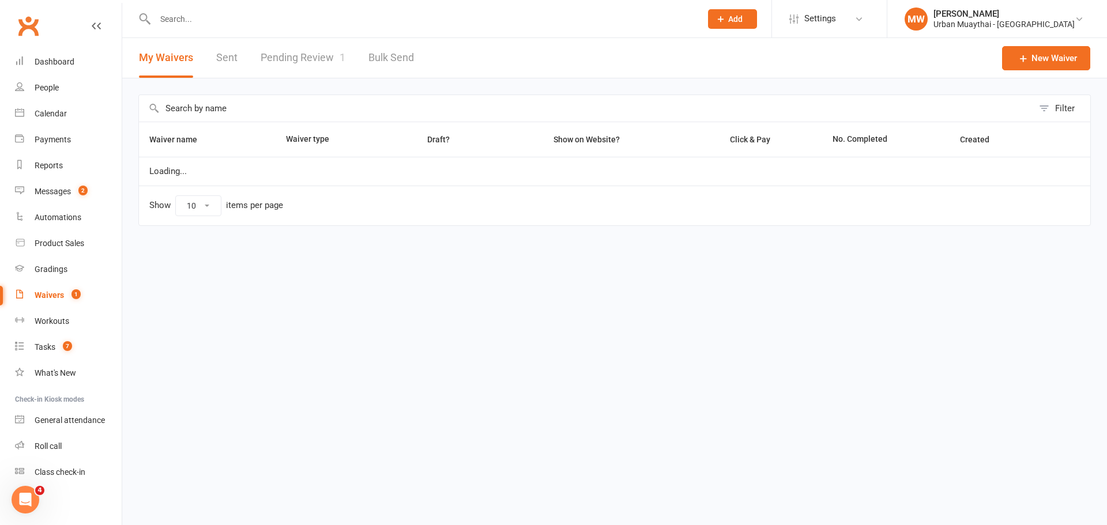
select select "50"
click at [302, 49] on link "Pending Review 1" at bounding box center [303, 58] width 85 height 40
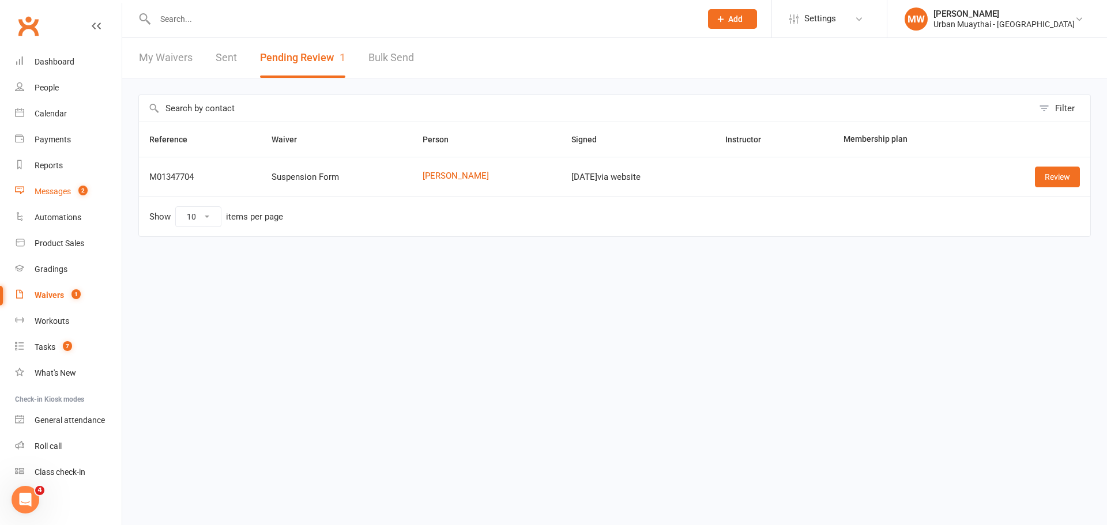
click at [63, 187] on div "Messages" at bounding box center [53, 191] width 36 height 9
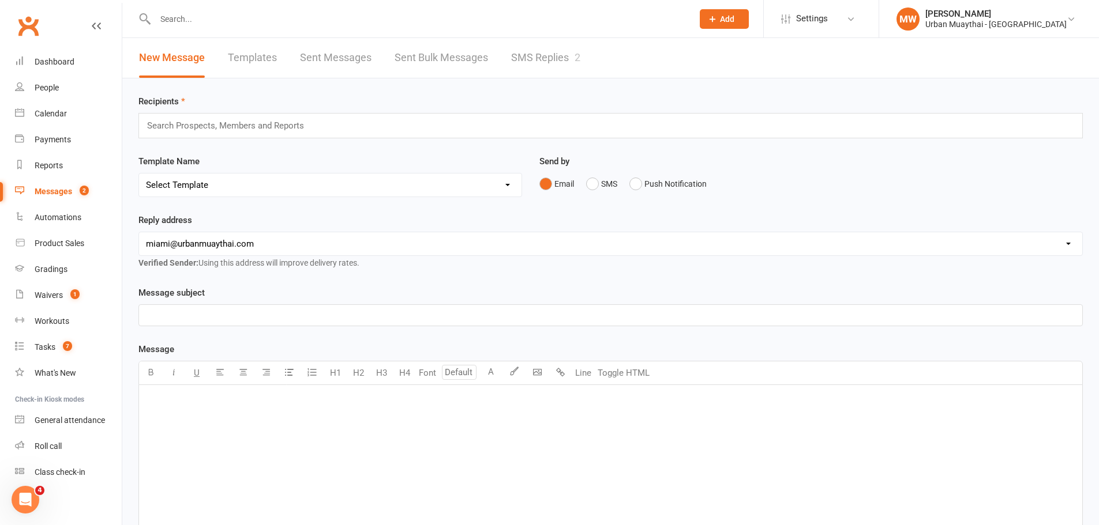
click at [527, 54] on link "SMS Replies 2" at bounding box center [545, 58] width 69 height 40
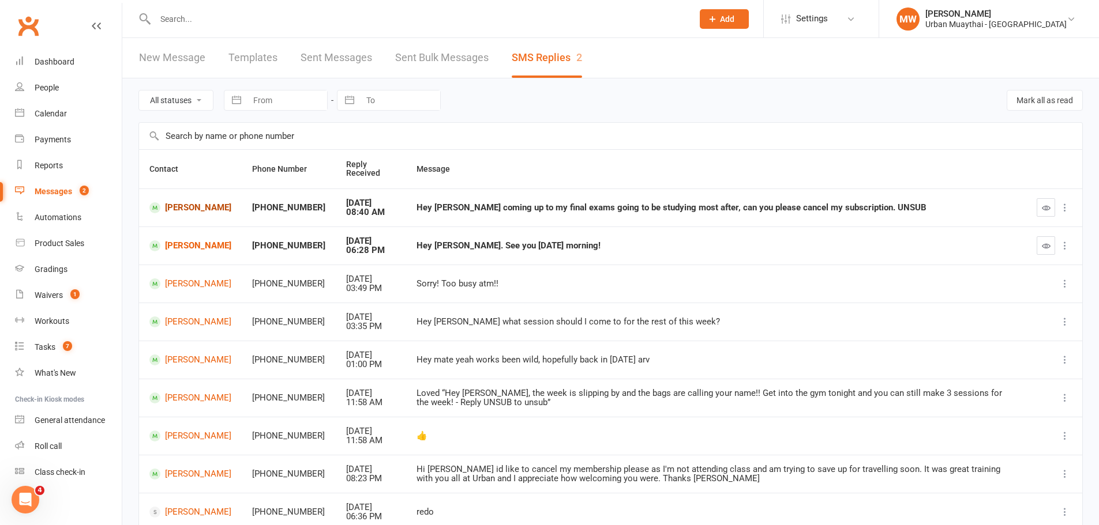
click at [202, 208] on link "[PERSON_NAME]" at bounding box center [190, 207] width 82 height 11
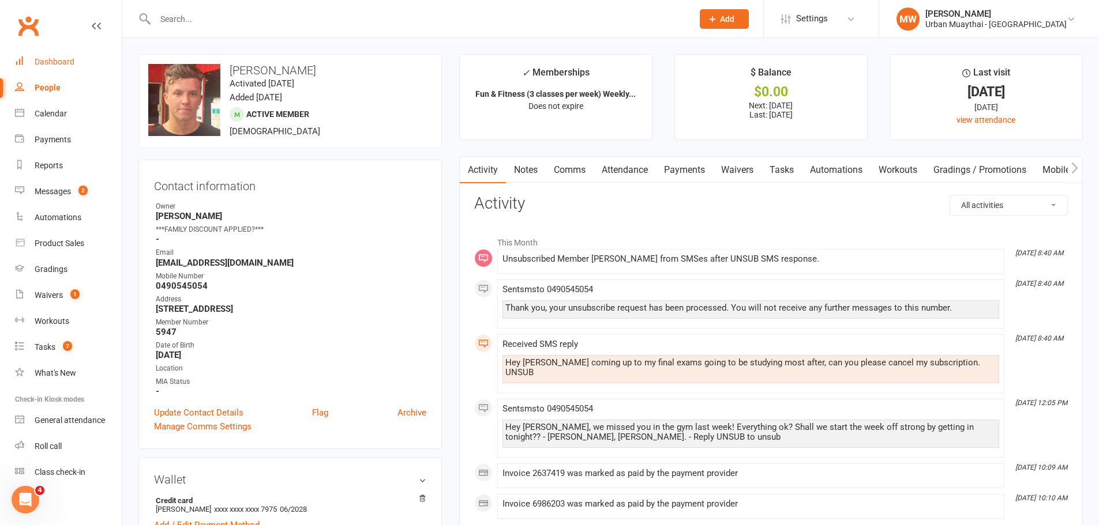
click at [61, 58] on div "Dashboard" at bounding box center [55, 61] width 40 height 9
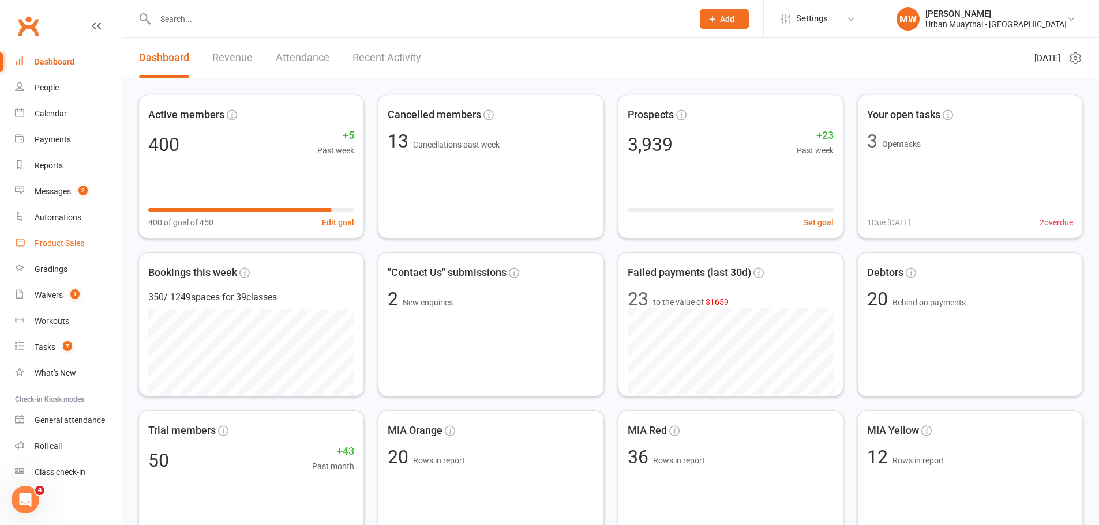
click at [50, 239] on div "Product Sales" at bounding box center [60, 243] width 50 height 9
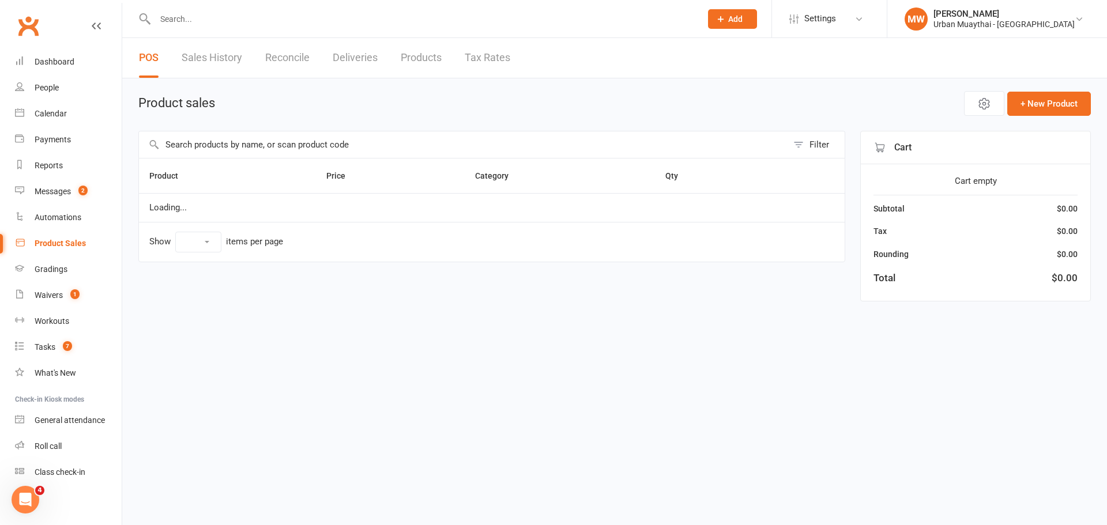
select select "50"
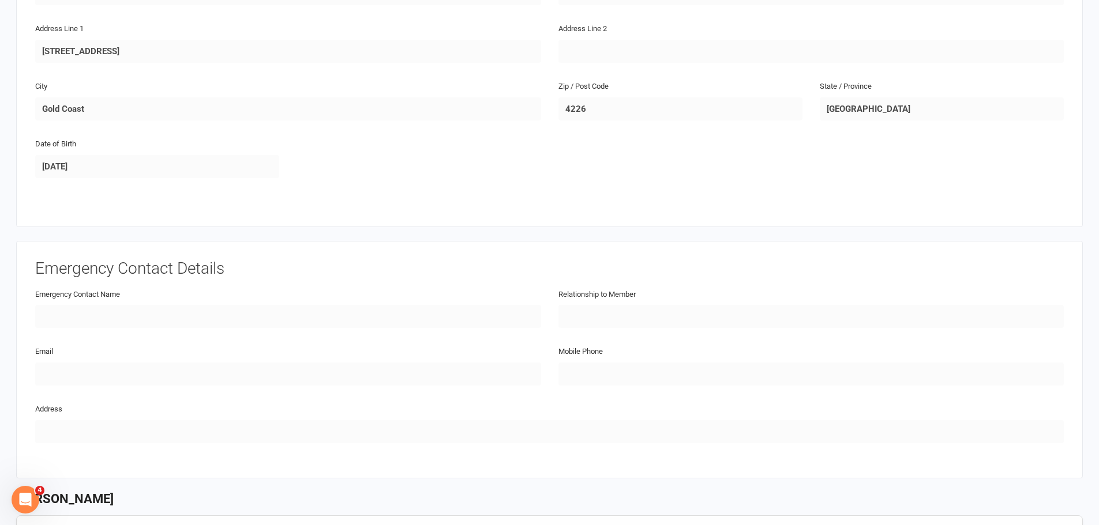
scroll to position [58, 0]
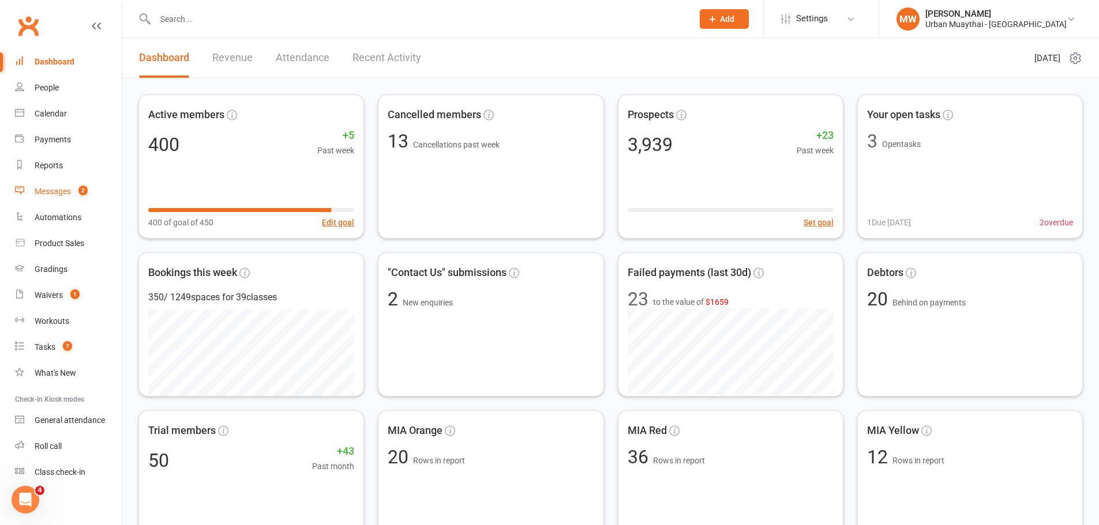
click at [74, 202] on link "Messages 2" at bounding box center [68, 192] width 107 height 26
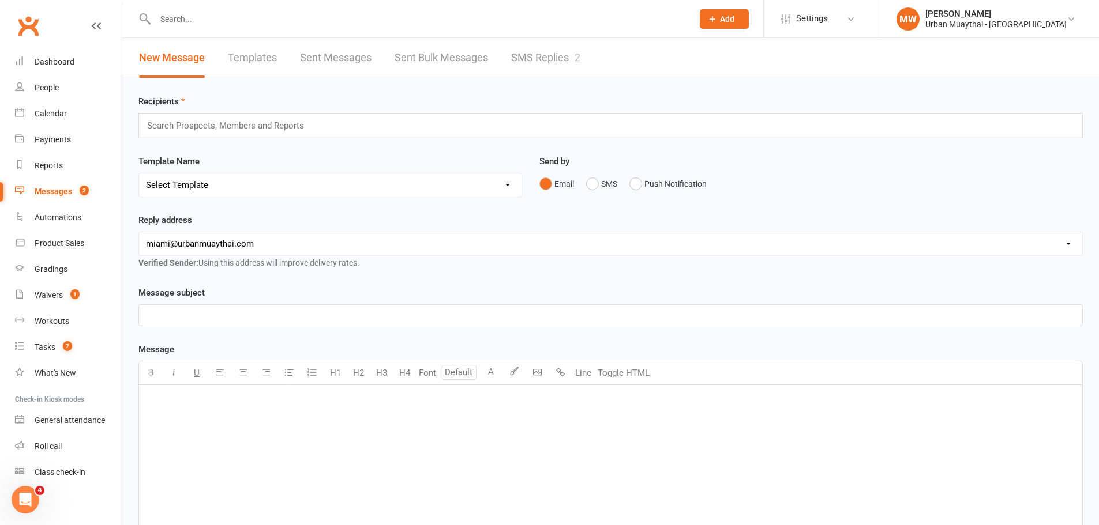
click at [558, 54] on link "SMS Replies 2" at bounding box center [545, 58] width 69 height 40
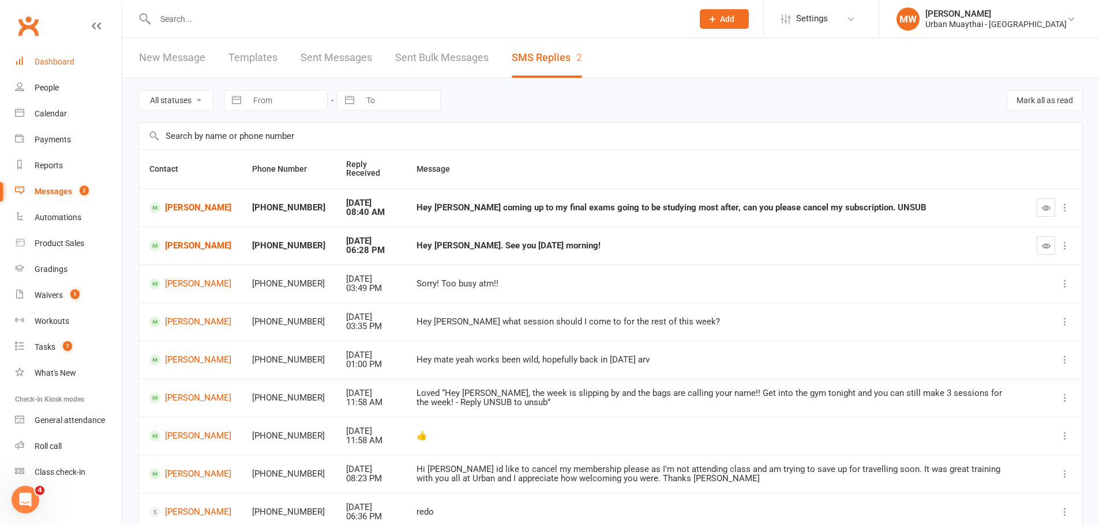
click at [62, 61] on div "Dashboard" at bounding box center [55, 61] width 40 height 9
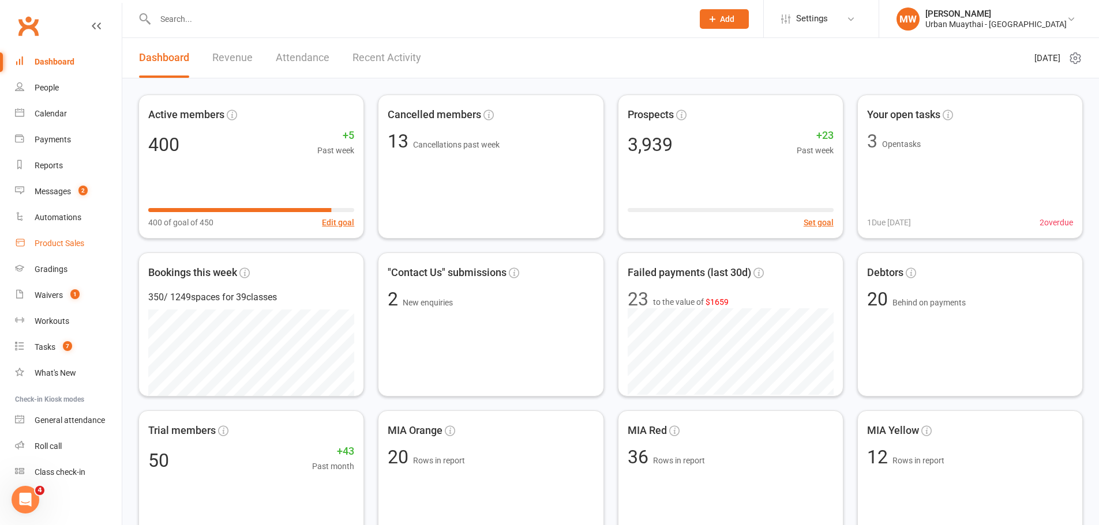
click at [73, 239] on div "Product Sales" at bounding box center [60, 243] width 50 height 9
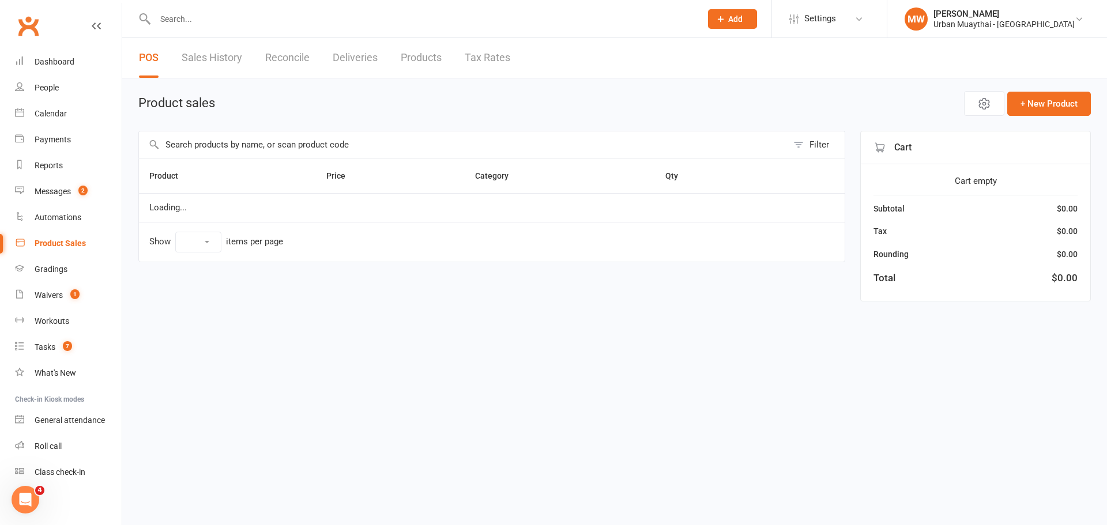
select select "50"
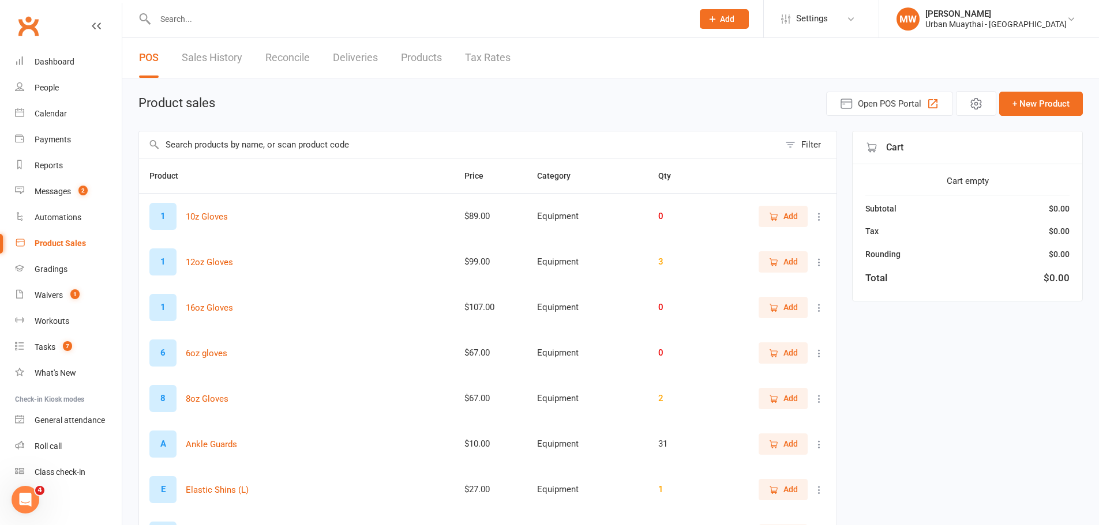
scroll to position [3, 0]
click at [58, 55] on div "Dashboard" at bounding box center [55, 58] width 40 height 9
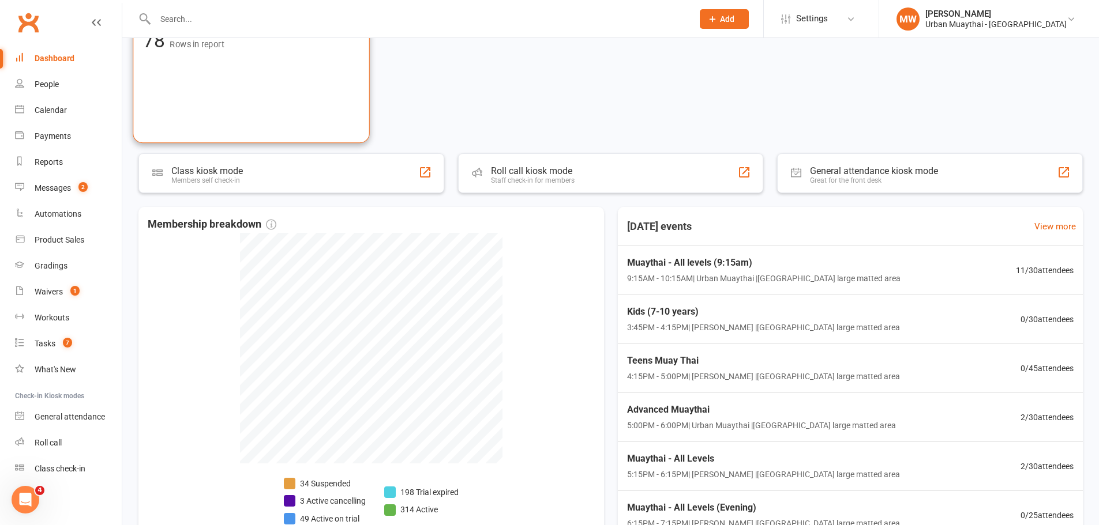
scroll to position [577, 0]
